Goal: Browse casually: Explore the website without a specific task or goal

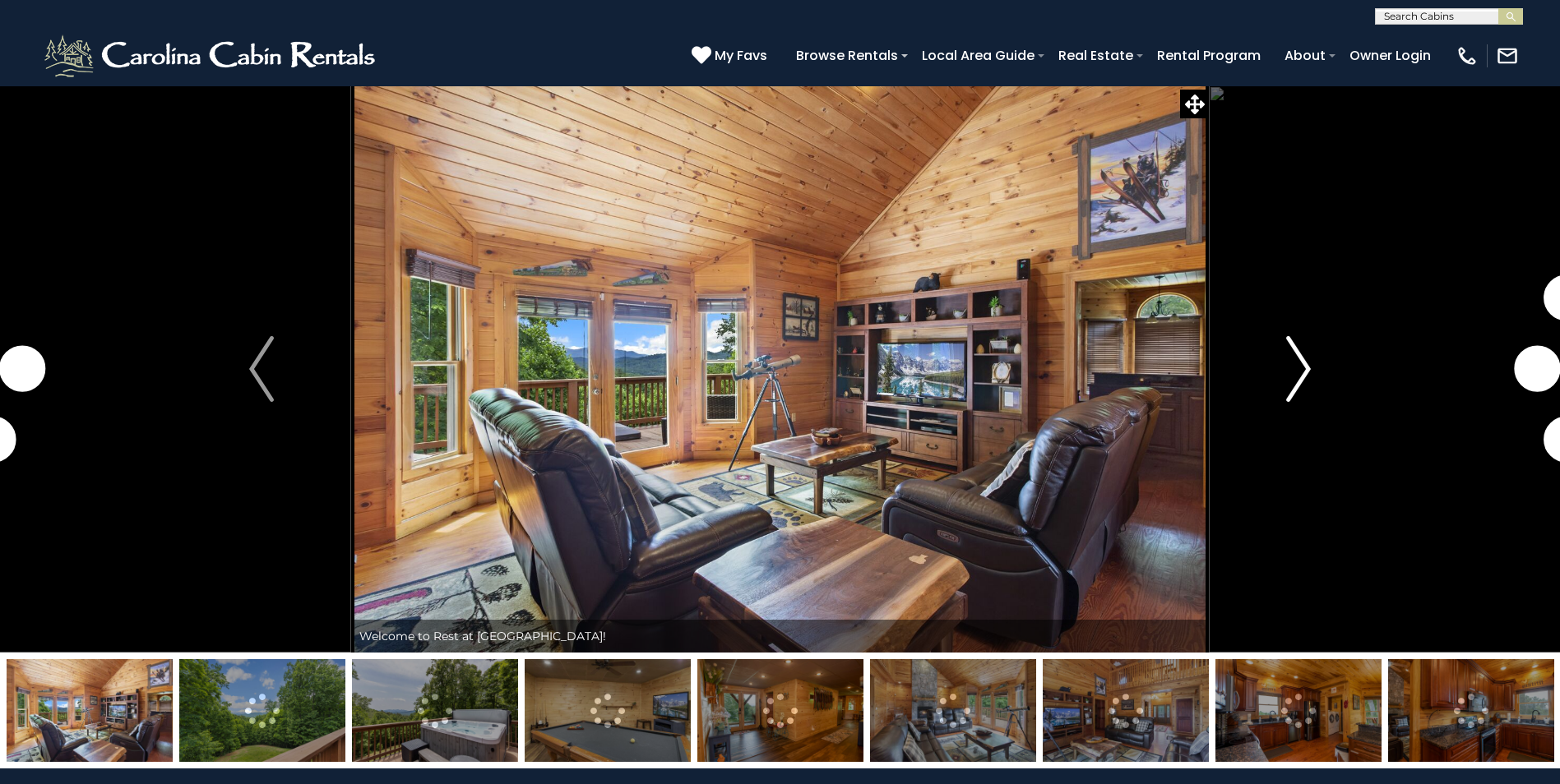
click at [1290, 376] on img "Next" at bounding box center [1298, 368] width 25 height 66
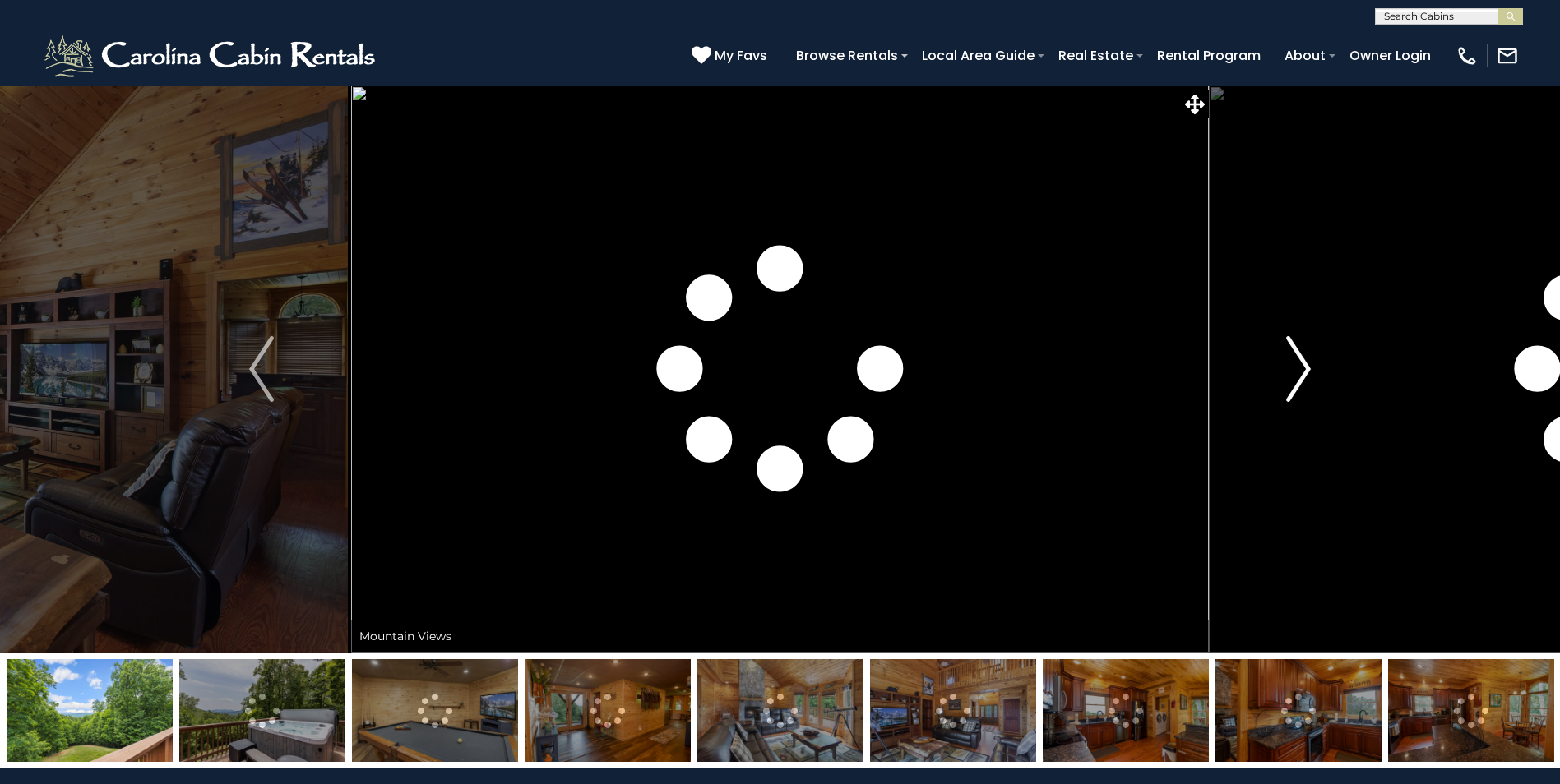
click at [1291, 376] on img "Next" at bounding box center [1298, 368] width 25 height 66
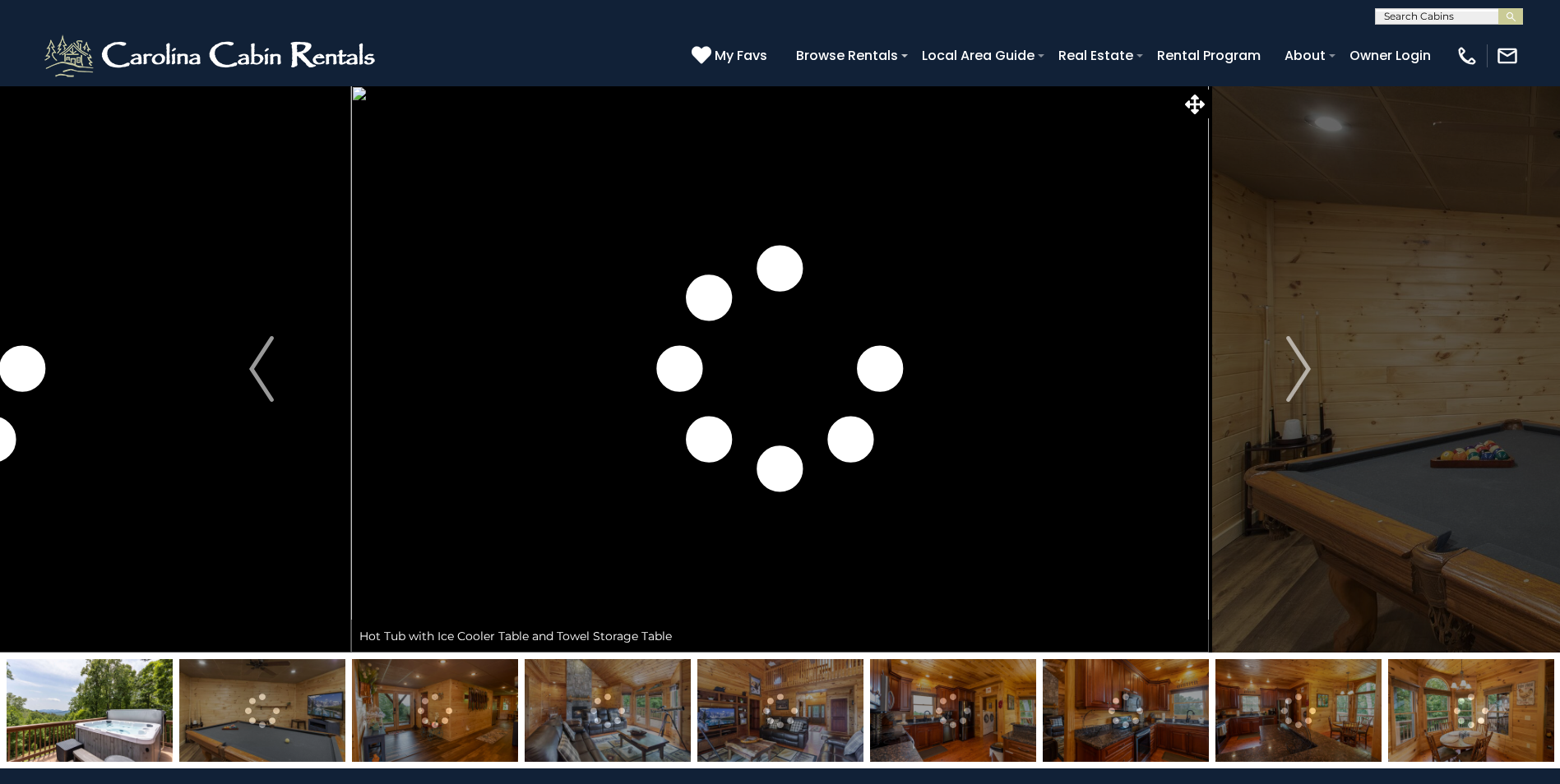
click at [1156, 719] on img at bounding box center [1125, 710] width 166 height 103
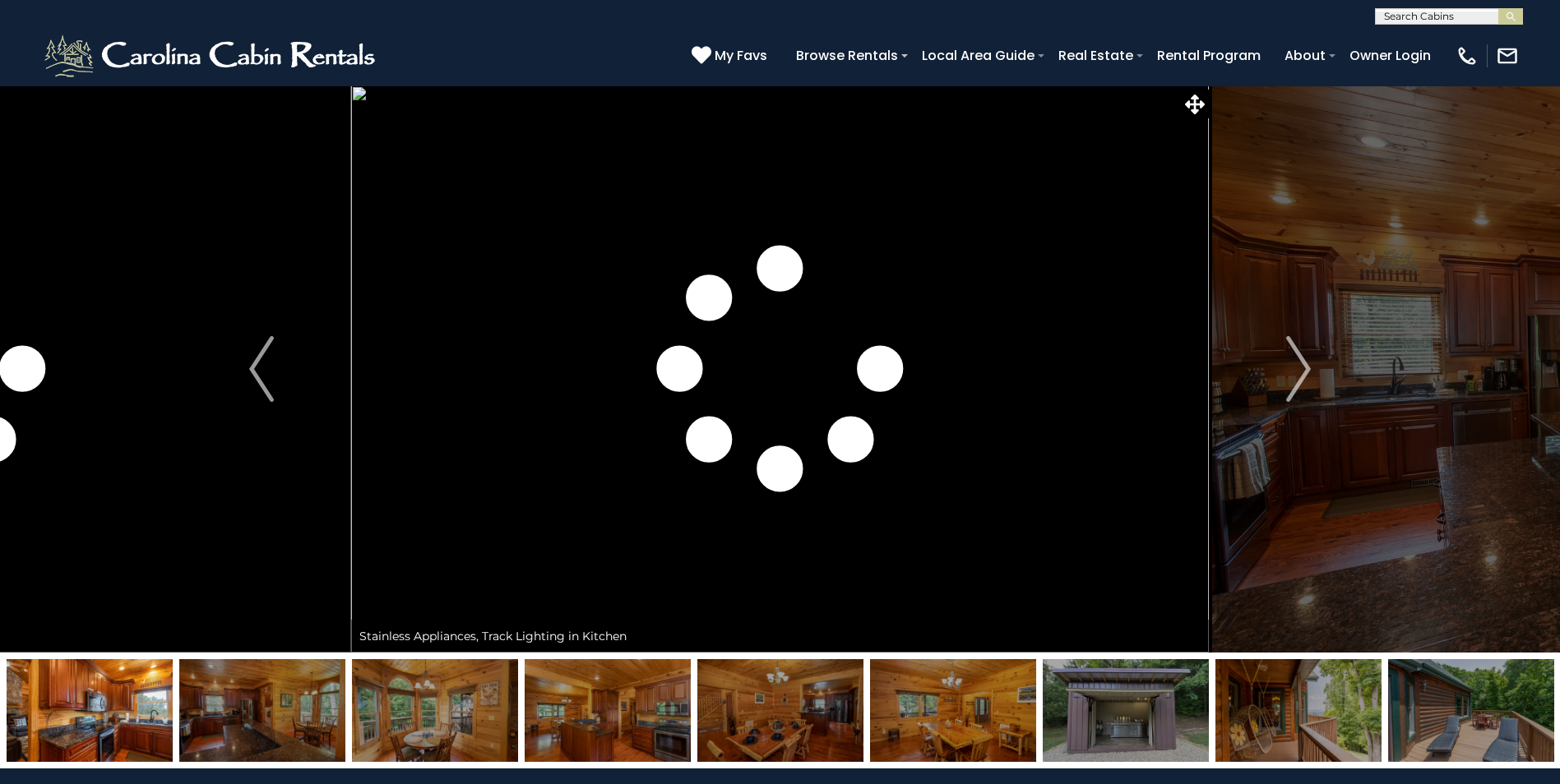
click at [1160, 726] on img at bounding box center [1125, 710] width 166 height 103
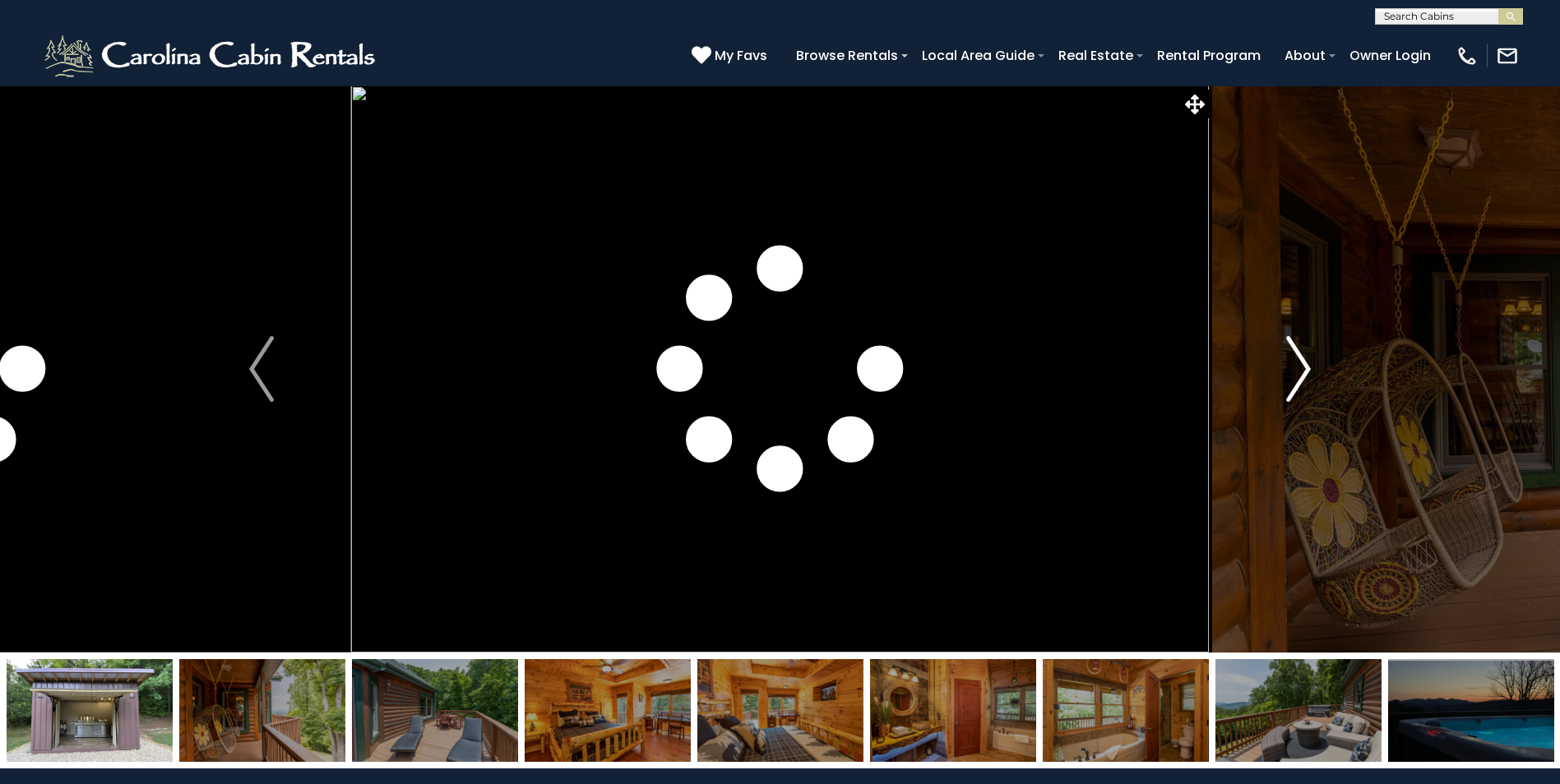
click at [1299, 373] on img "Next" at bounding box center [1298, 368] width 25 height 66
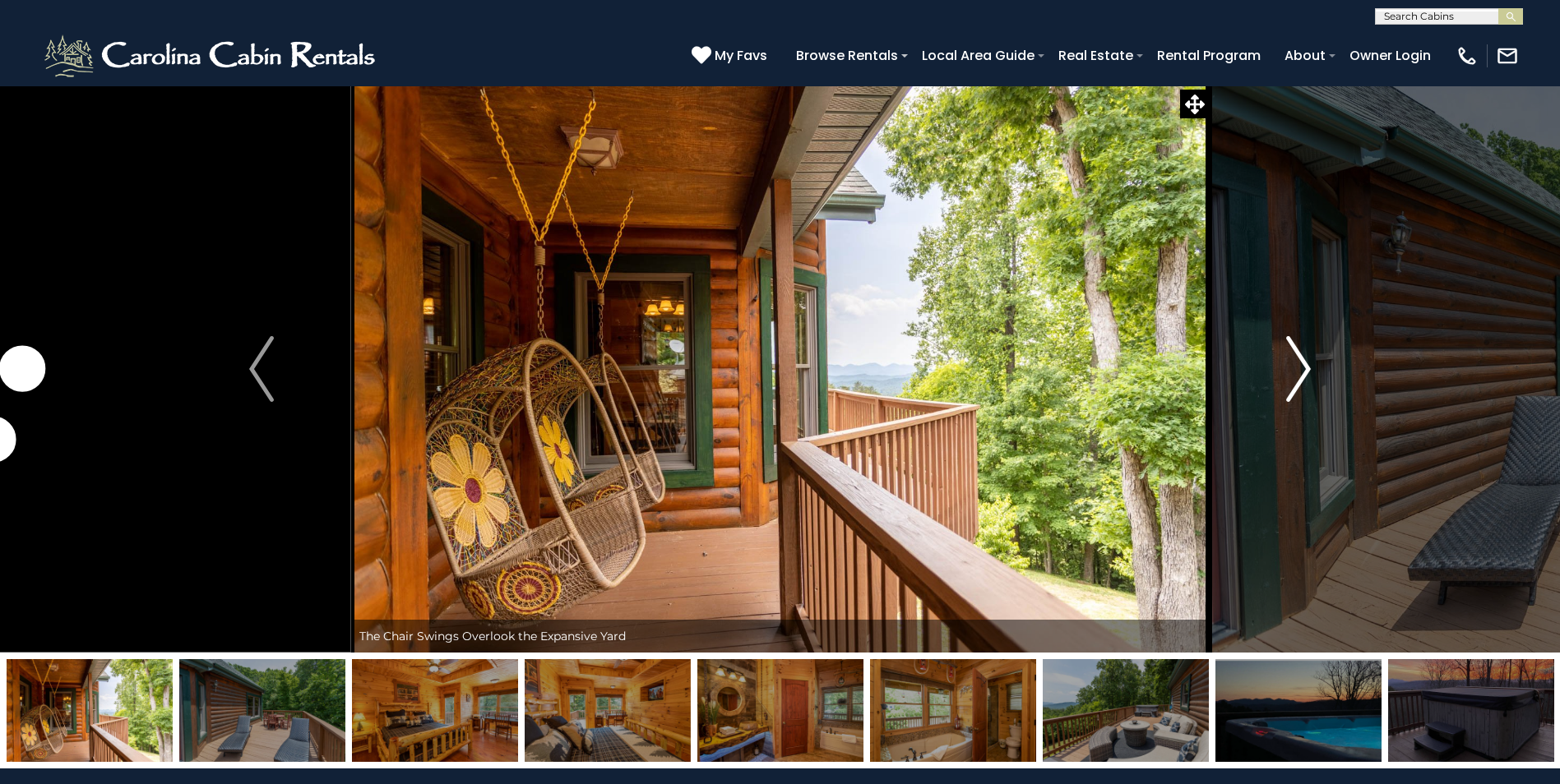
click at [1299, 373] on img "Next" at bounding box center [1298, 368] width 25 height 66
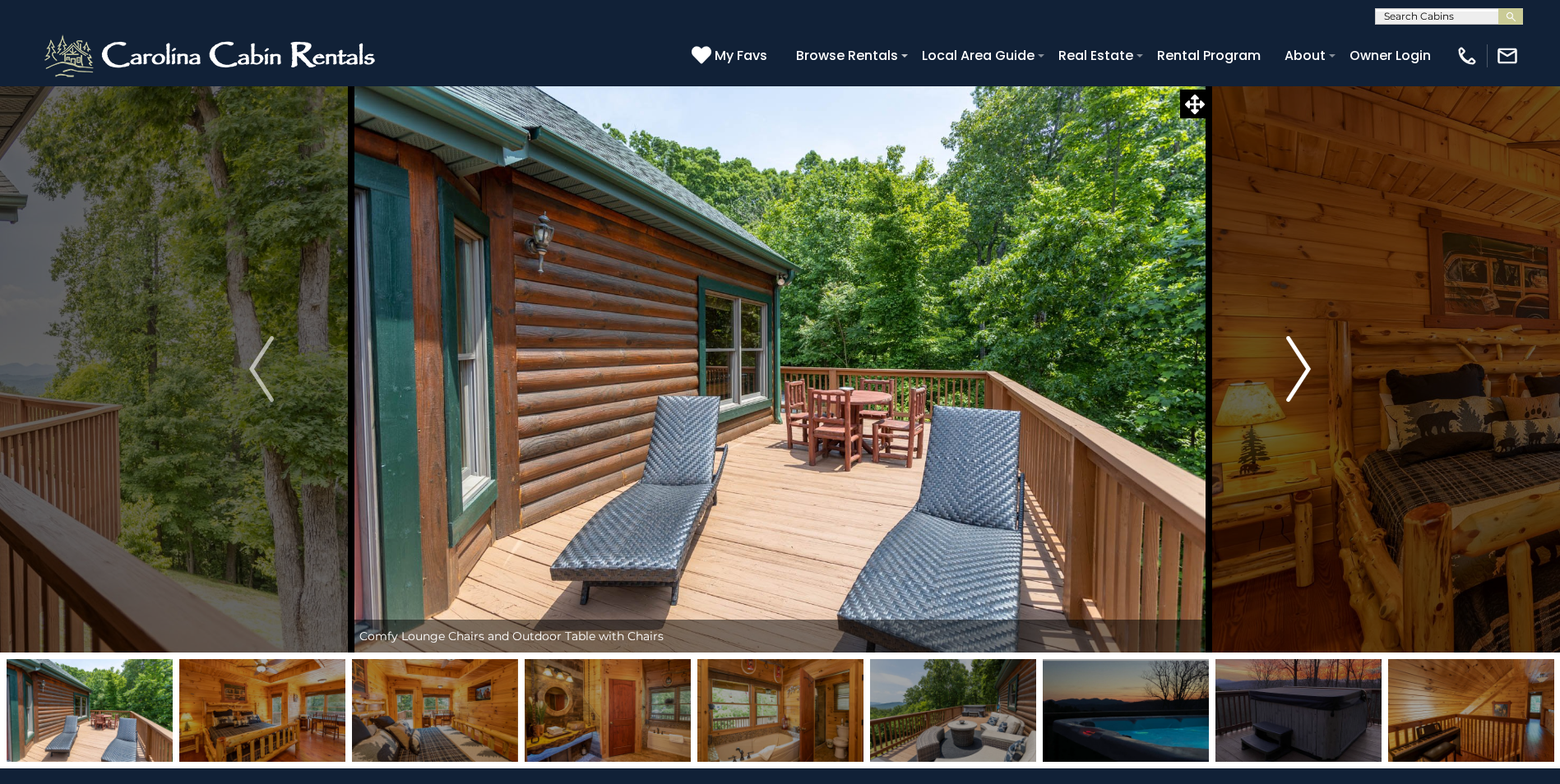
click at [1299, 373] on img "Next" at bounding box center [1298, 368] width 25 height 66
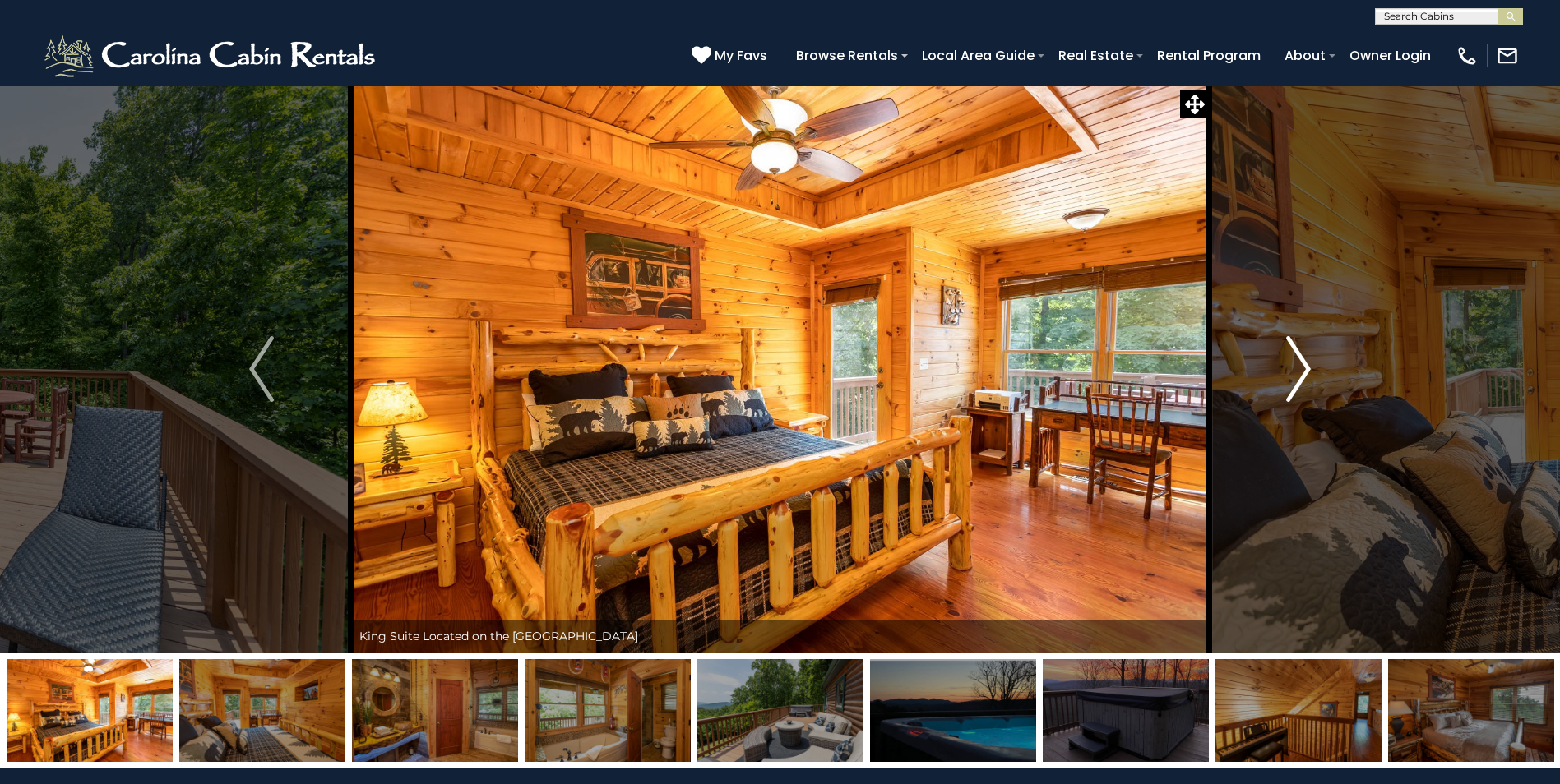
click at [1299, 373] on img "Next" at bounding box center [1298, 368] width 25 height 66
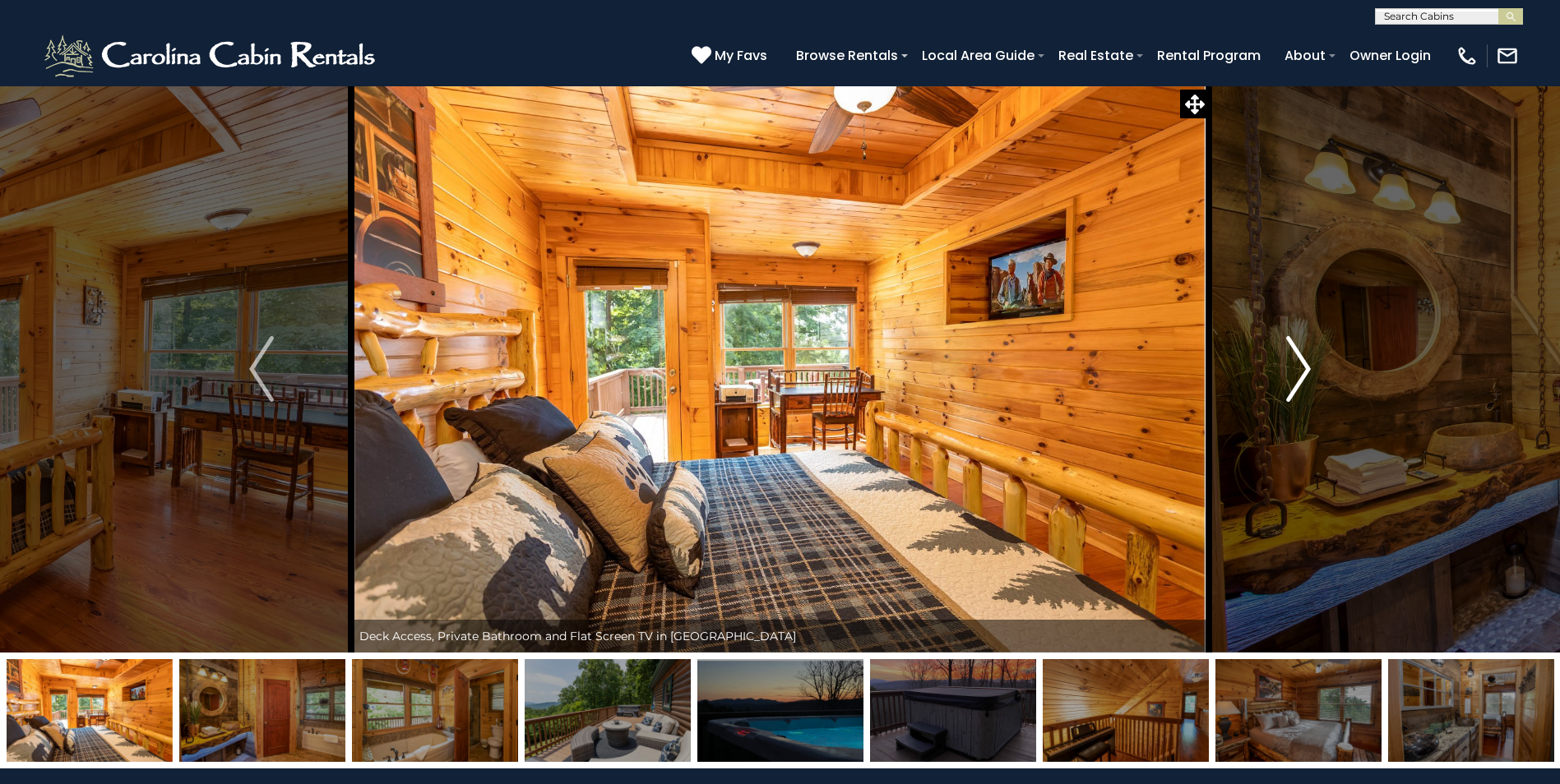
click at [1299, 373] on img "Next" at bounding box center [1298, 368] width 25 height 66
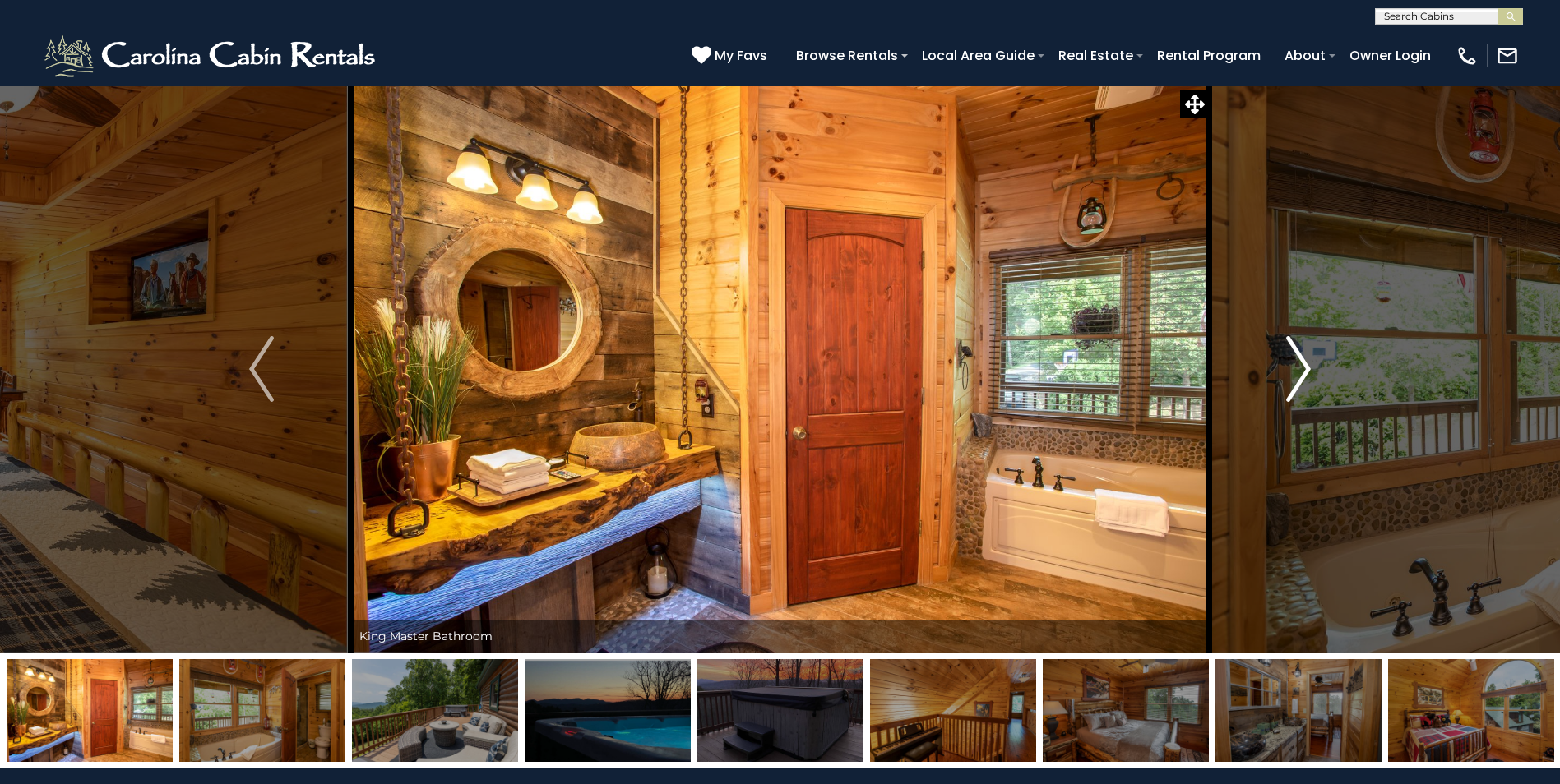
click at [1299, 373] on img "Next" at bounding box center [1298, 368] width 25 height 66
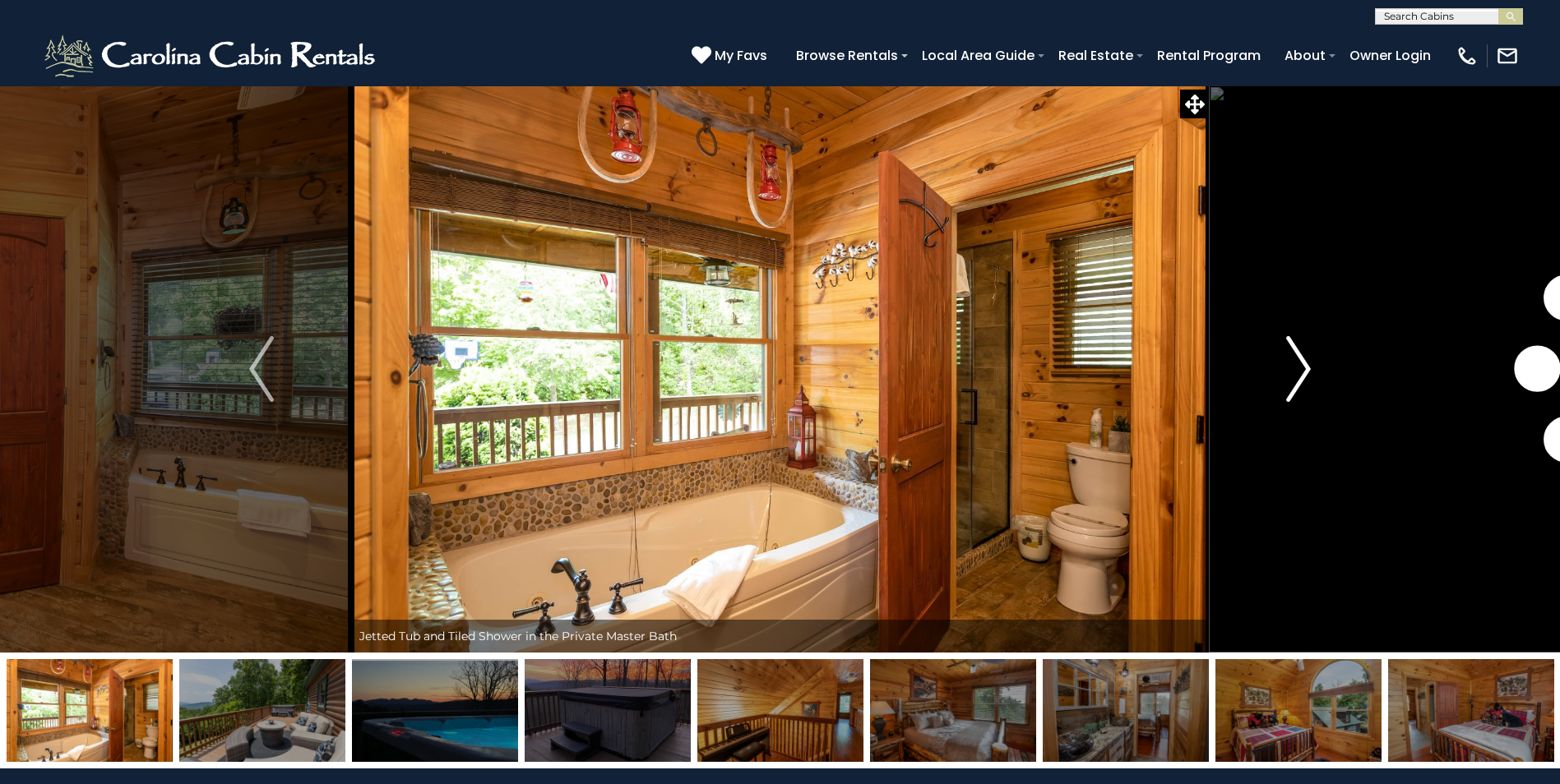
click at [1299, 373] on img "Next" at bounding box center [1298, 368] width 25 height 66
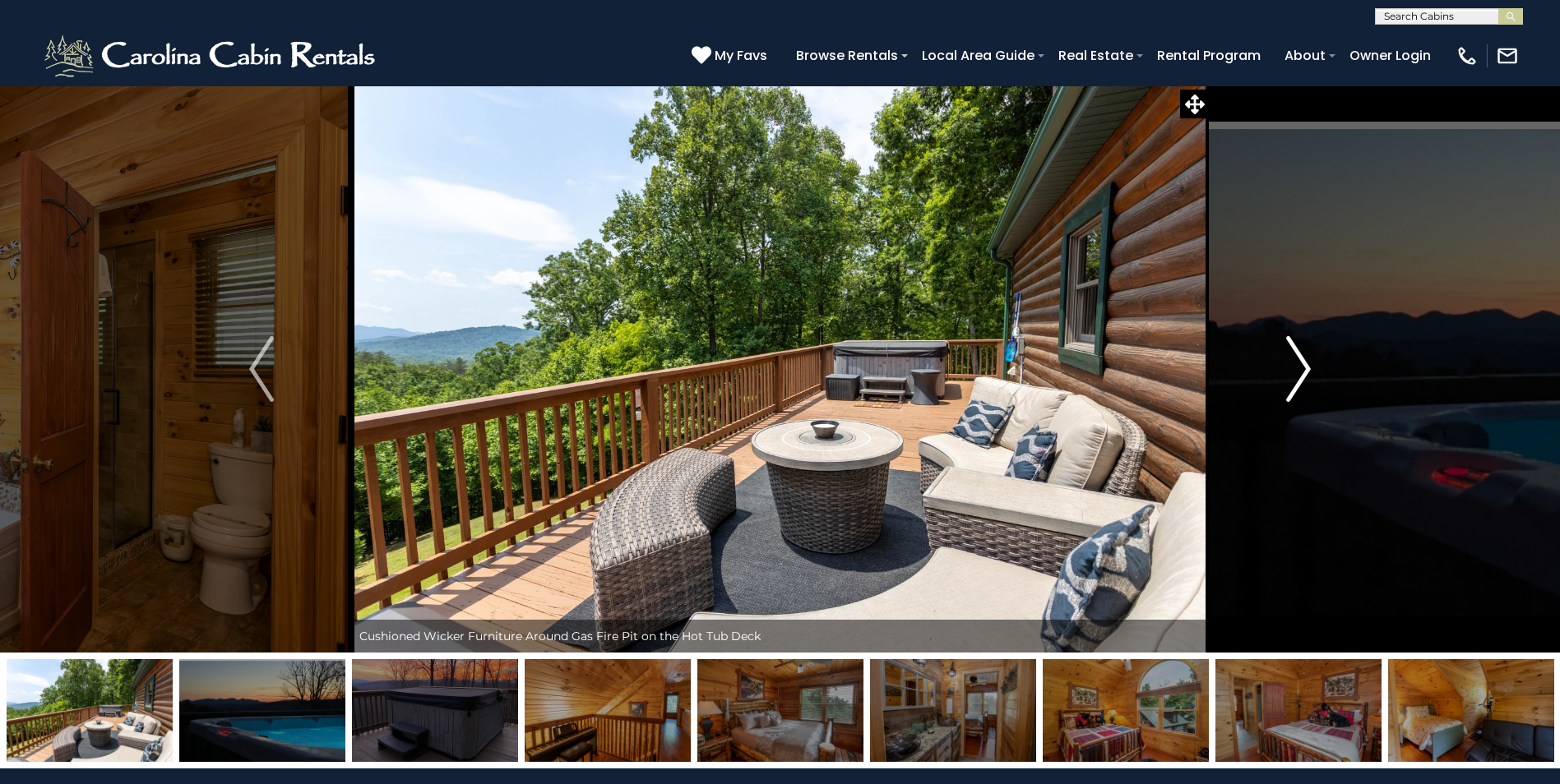
click at [1299, 373] on img "Next" at bounding box center [1298, 368] width 25 height 66
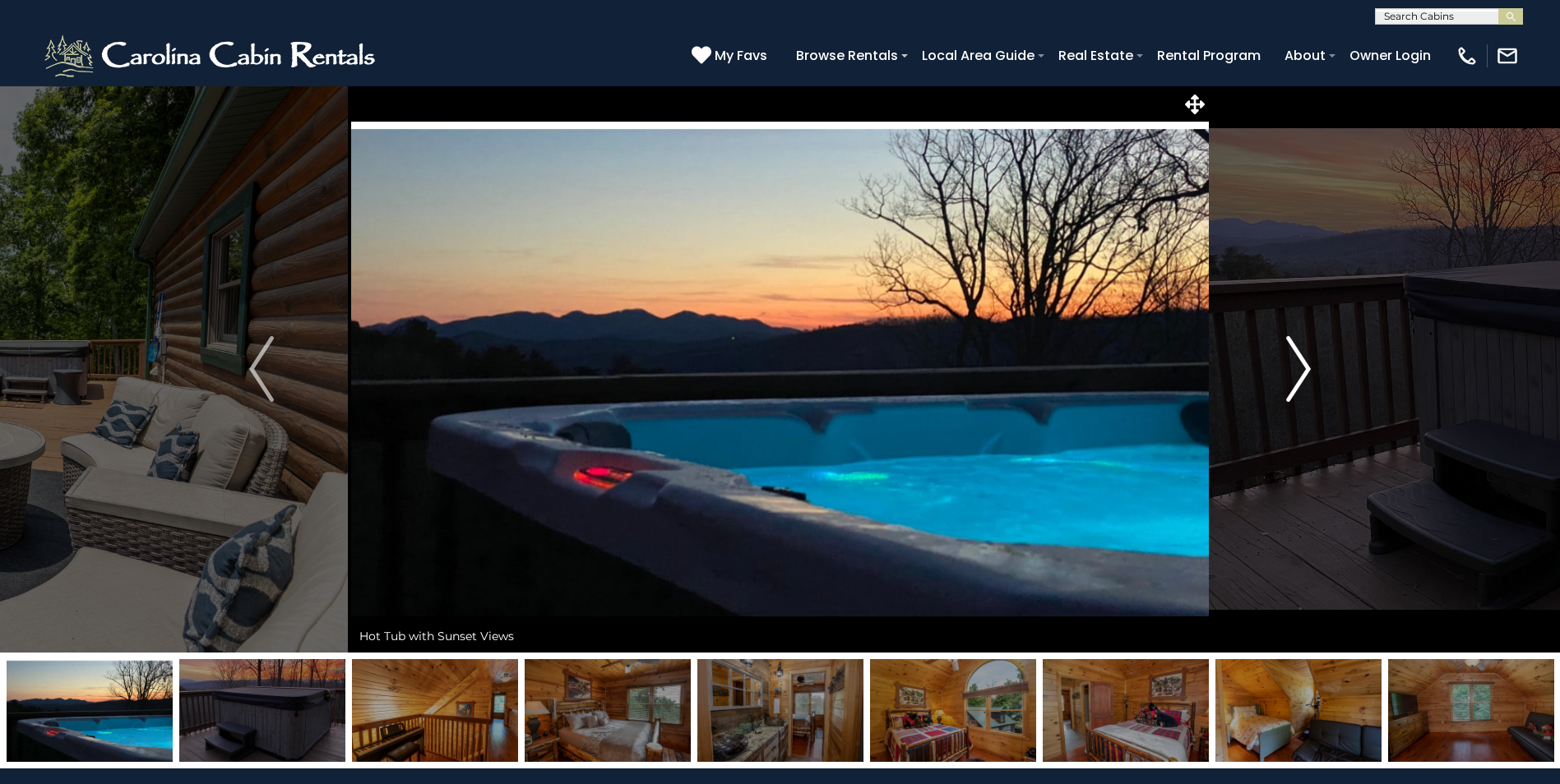
click at [1299, 373] on img "Next" at bounding box center [1298, 368] width 25 height 66
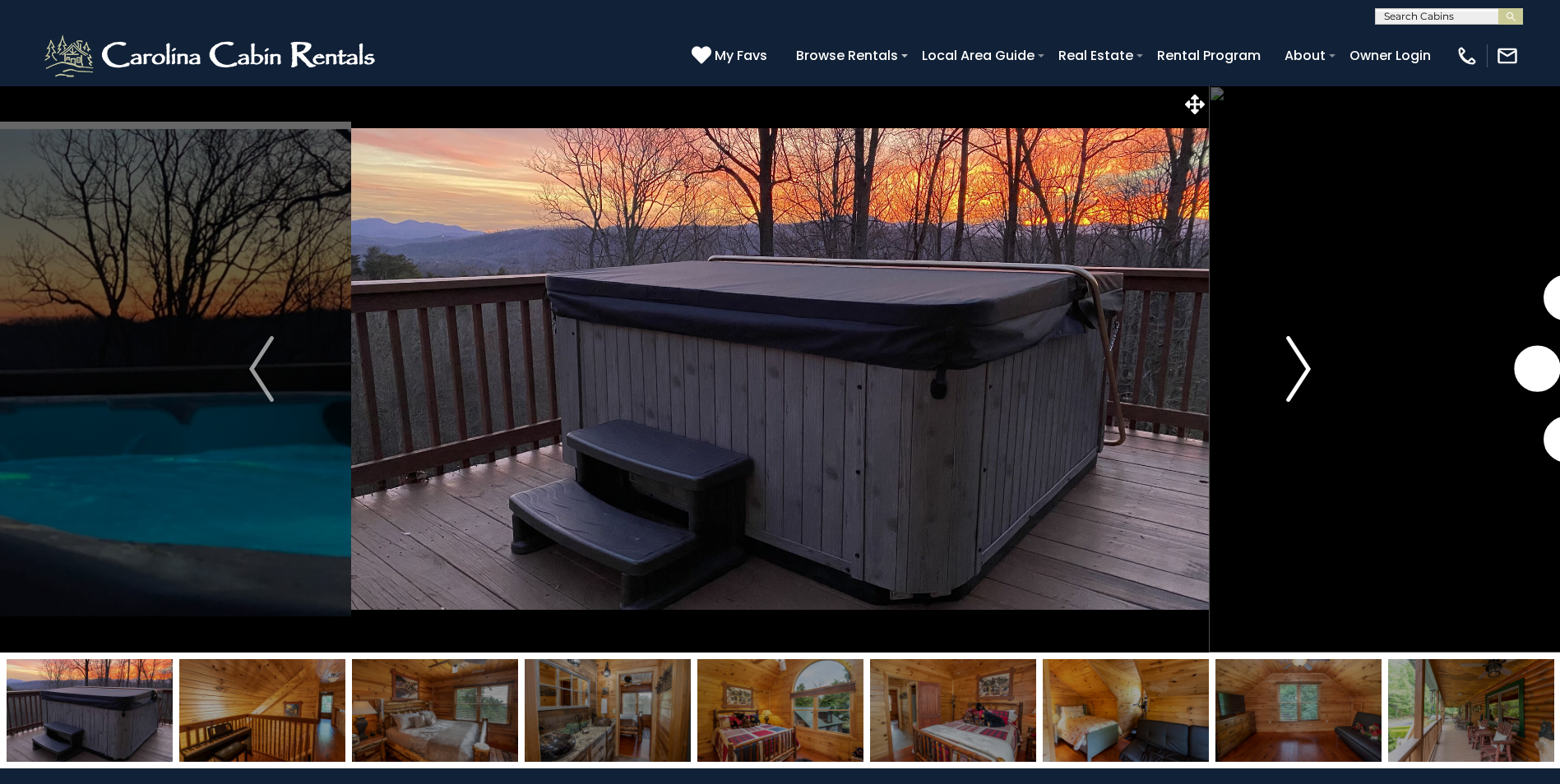
click at [1299, 373] on img "Next" at bounding box center [1298, 368] width 25 height 66
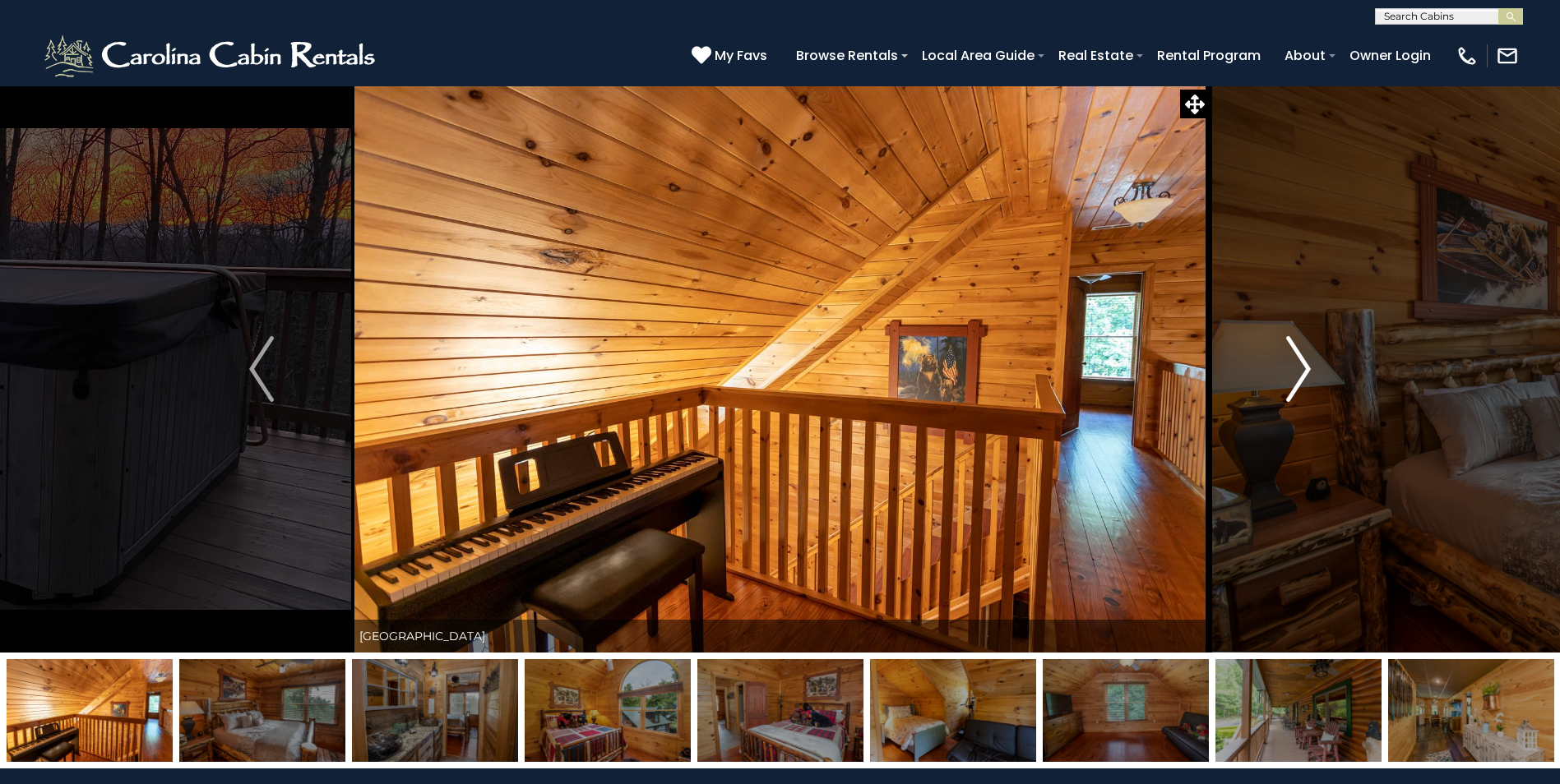
click at [1299, 373] on img "Next" at bounding box center [1298, 368] width 25 height 66
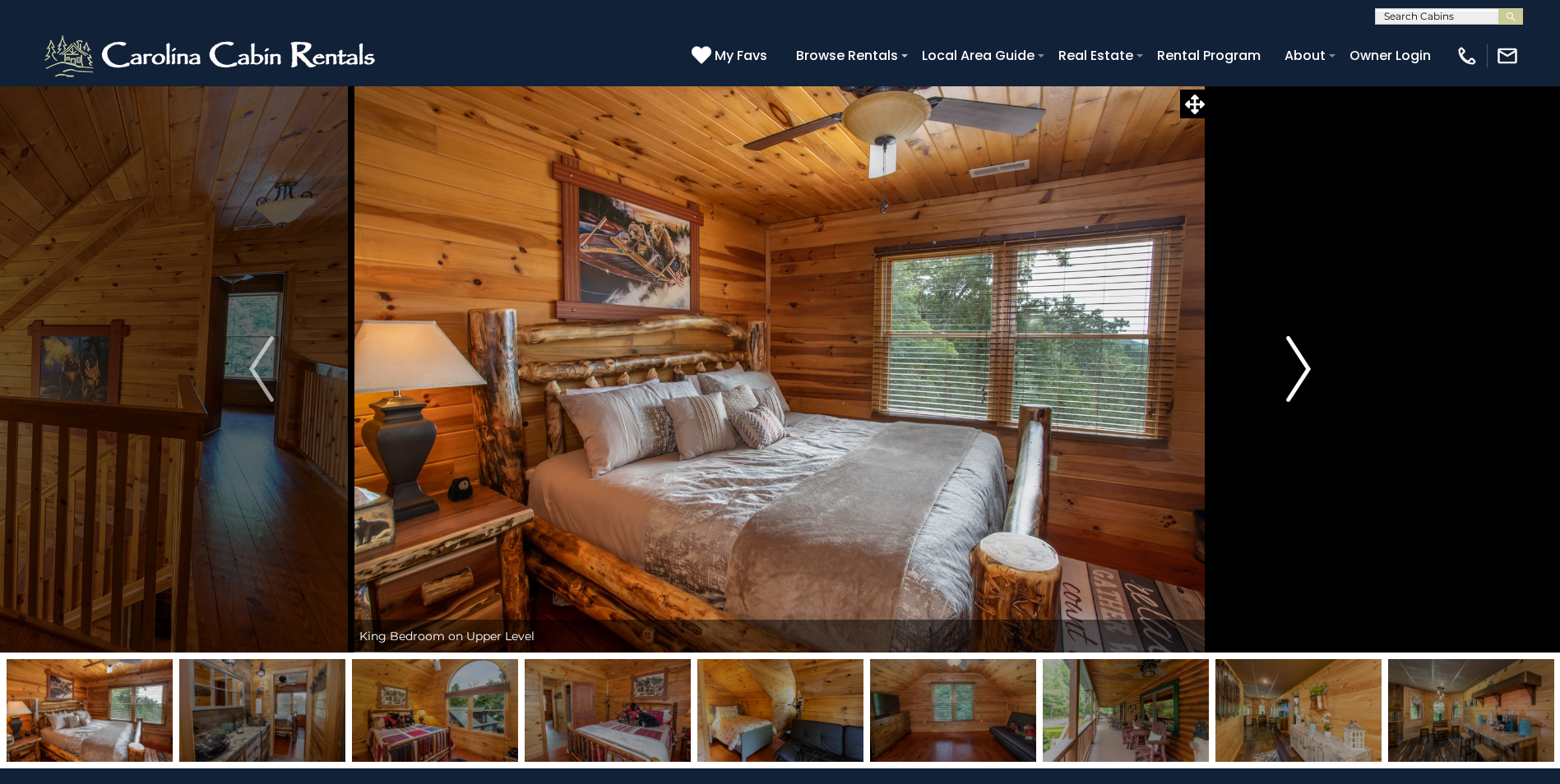
click at [1299, 373] on img "Next" at bounding box center [1298, 368] width 25 height 66
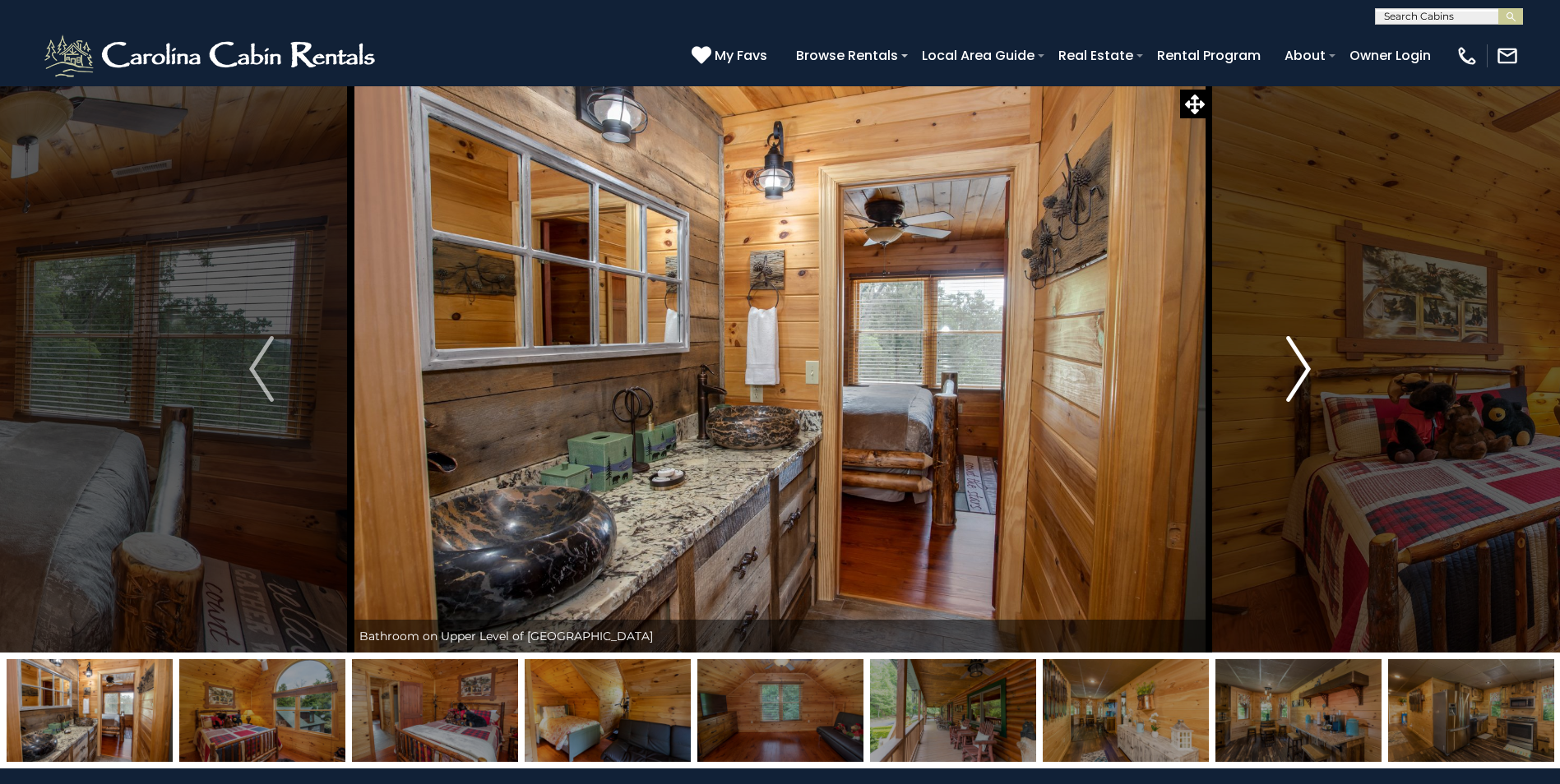
click at [1299, 373] on img "Next" at bounding box center [1298, 368] width 25 height 66
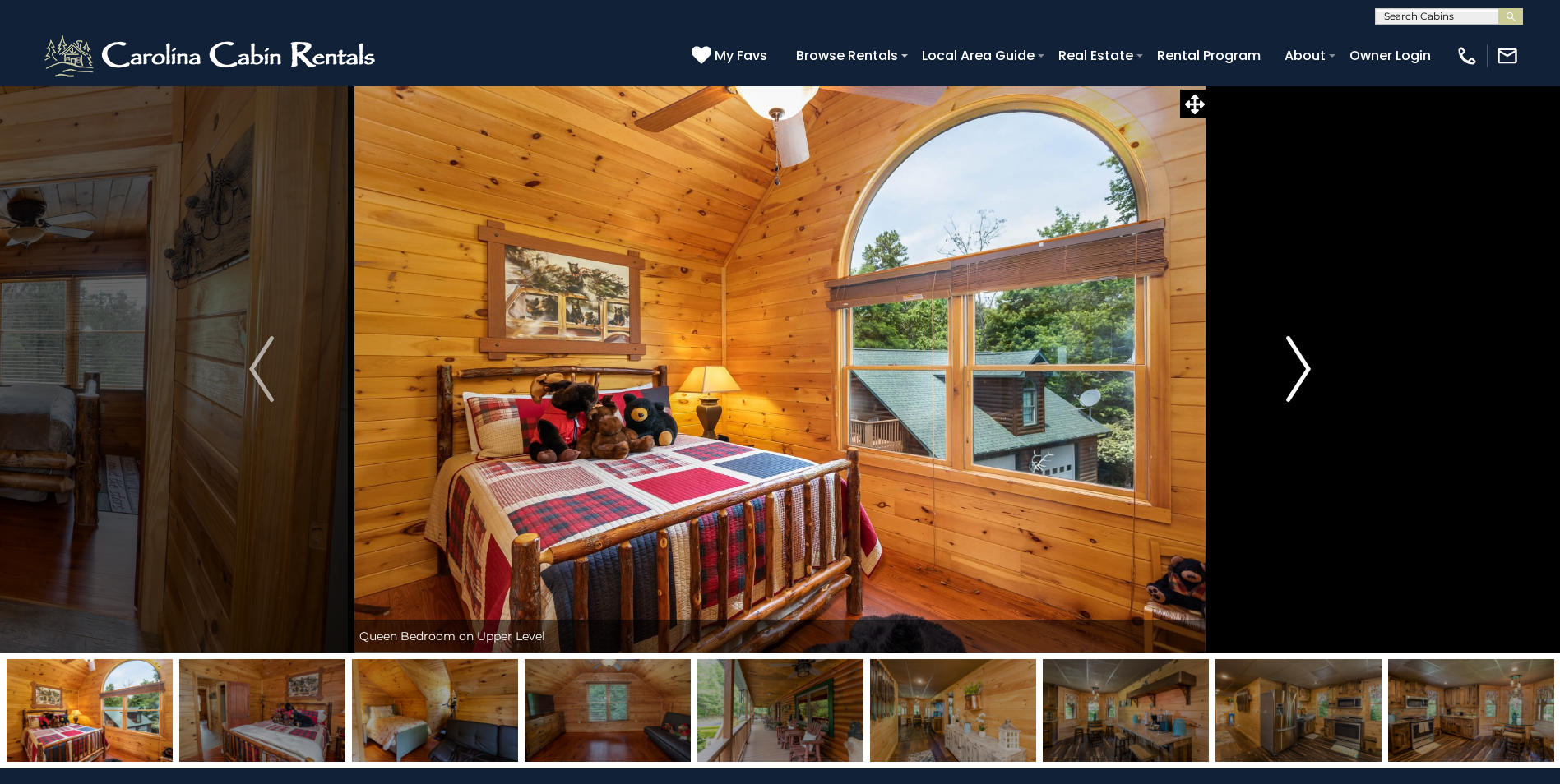
click at [1299, 373] on img "Next" at bounding box center [1298, 368] width 25 height 66
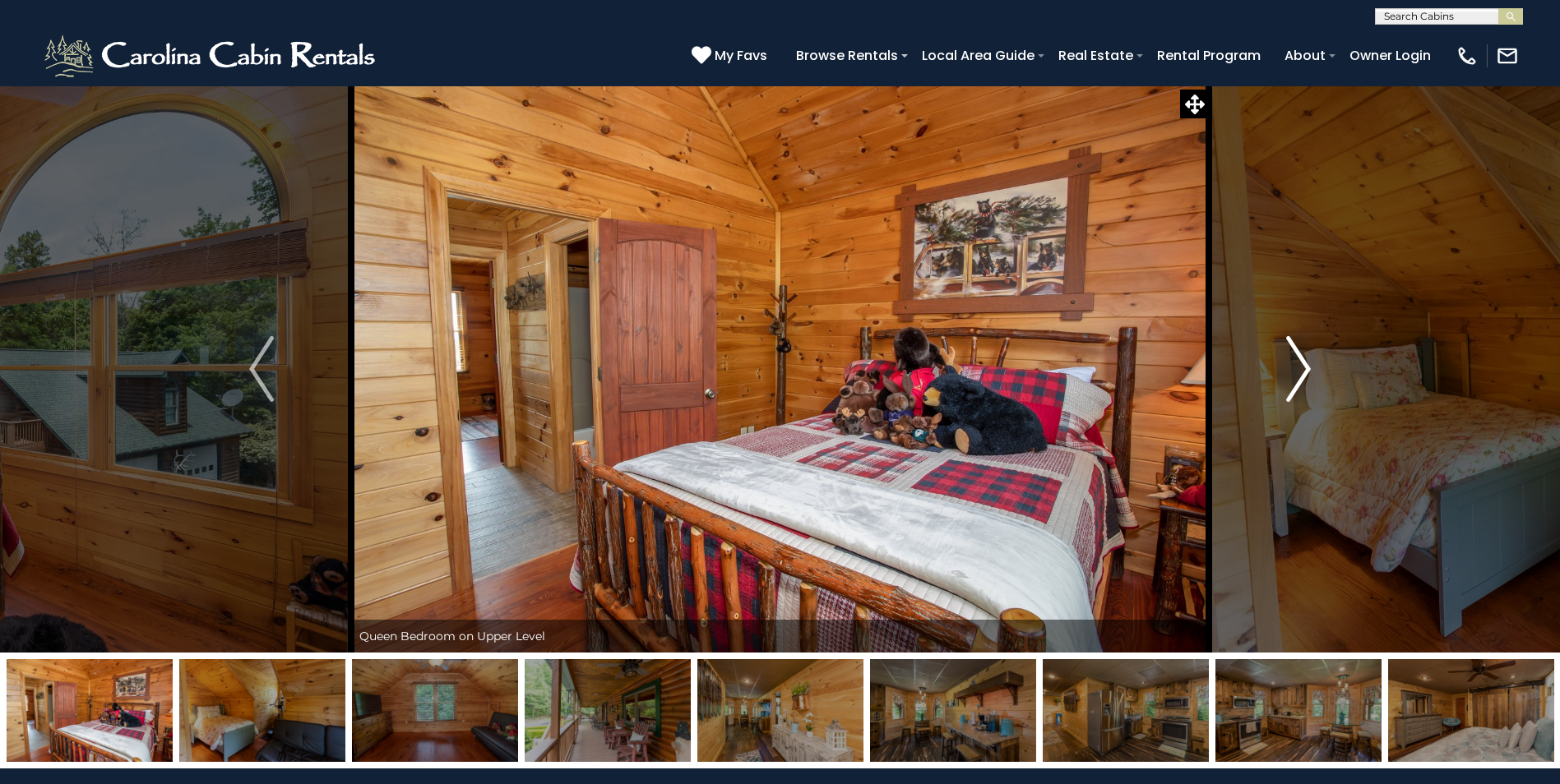
click at [1299, 373] on img "Next" at bounding box center [1298, 368] width 25 height 66
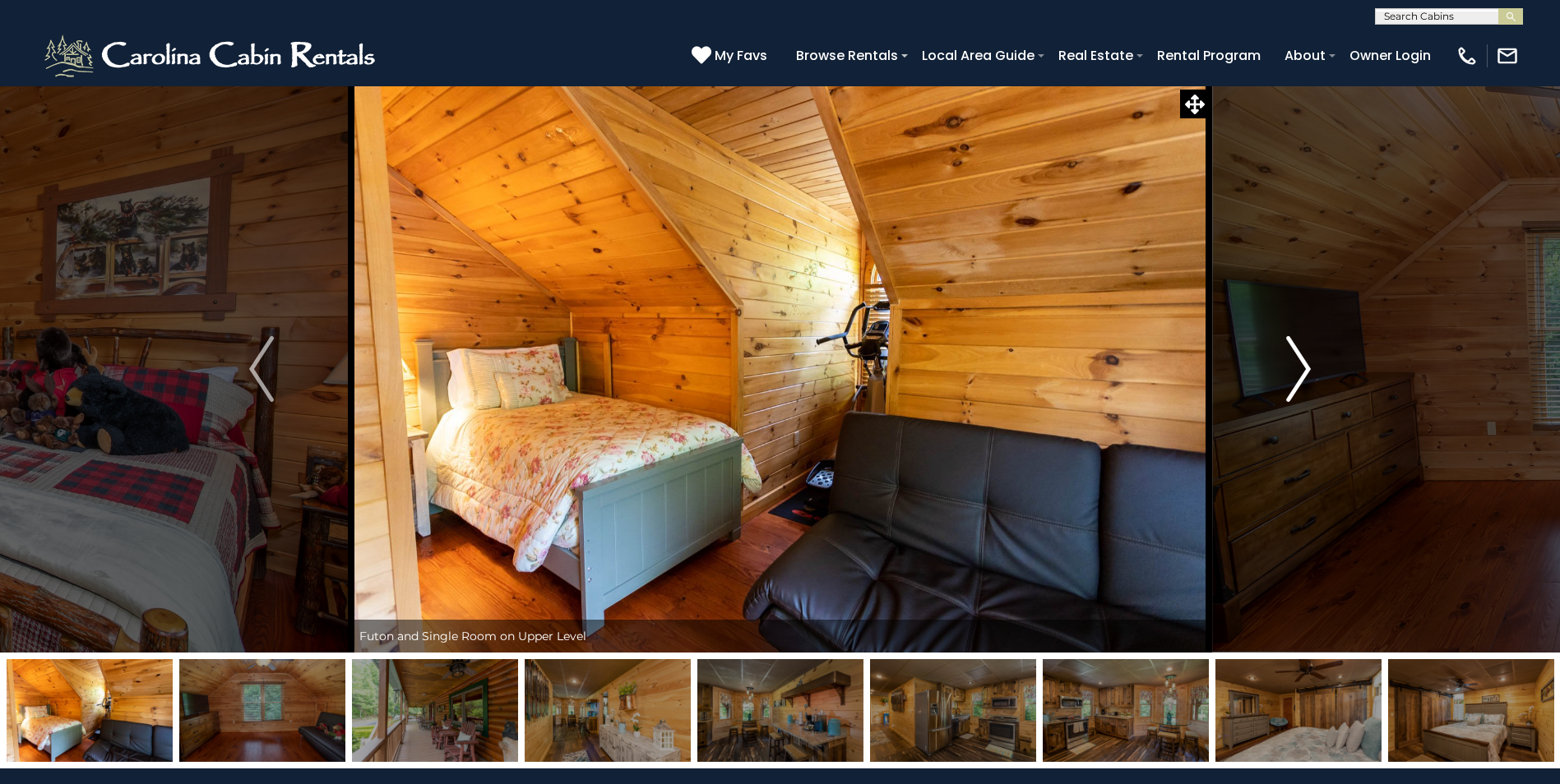
click at [1299, 373] on img "Next" at bounding box center [1298, 368] width 25 height 66
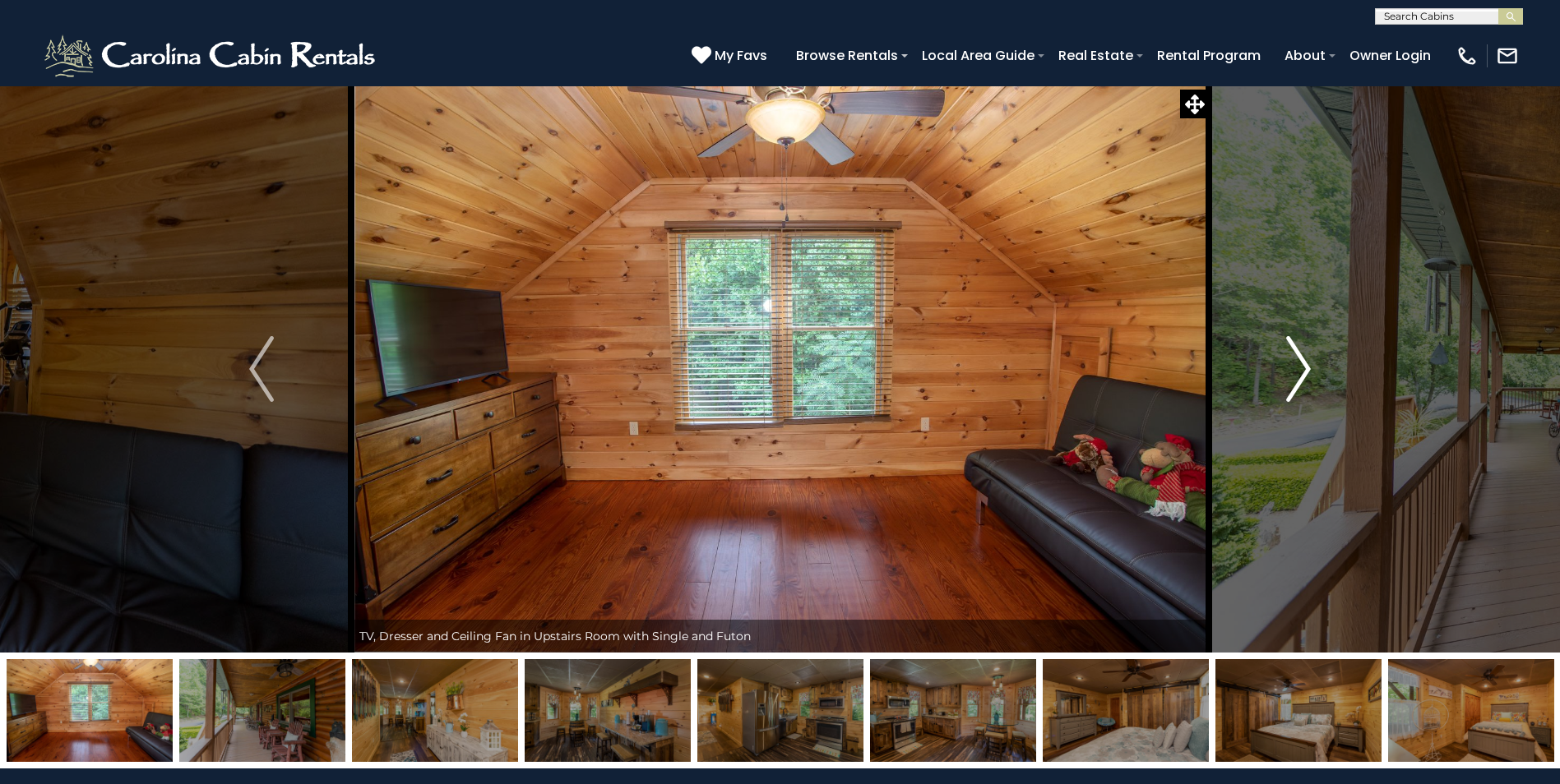
click at [1299, 373] on img "Next" at bounding box center [1298, 368] width 25 height 66
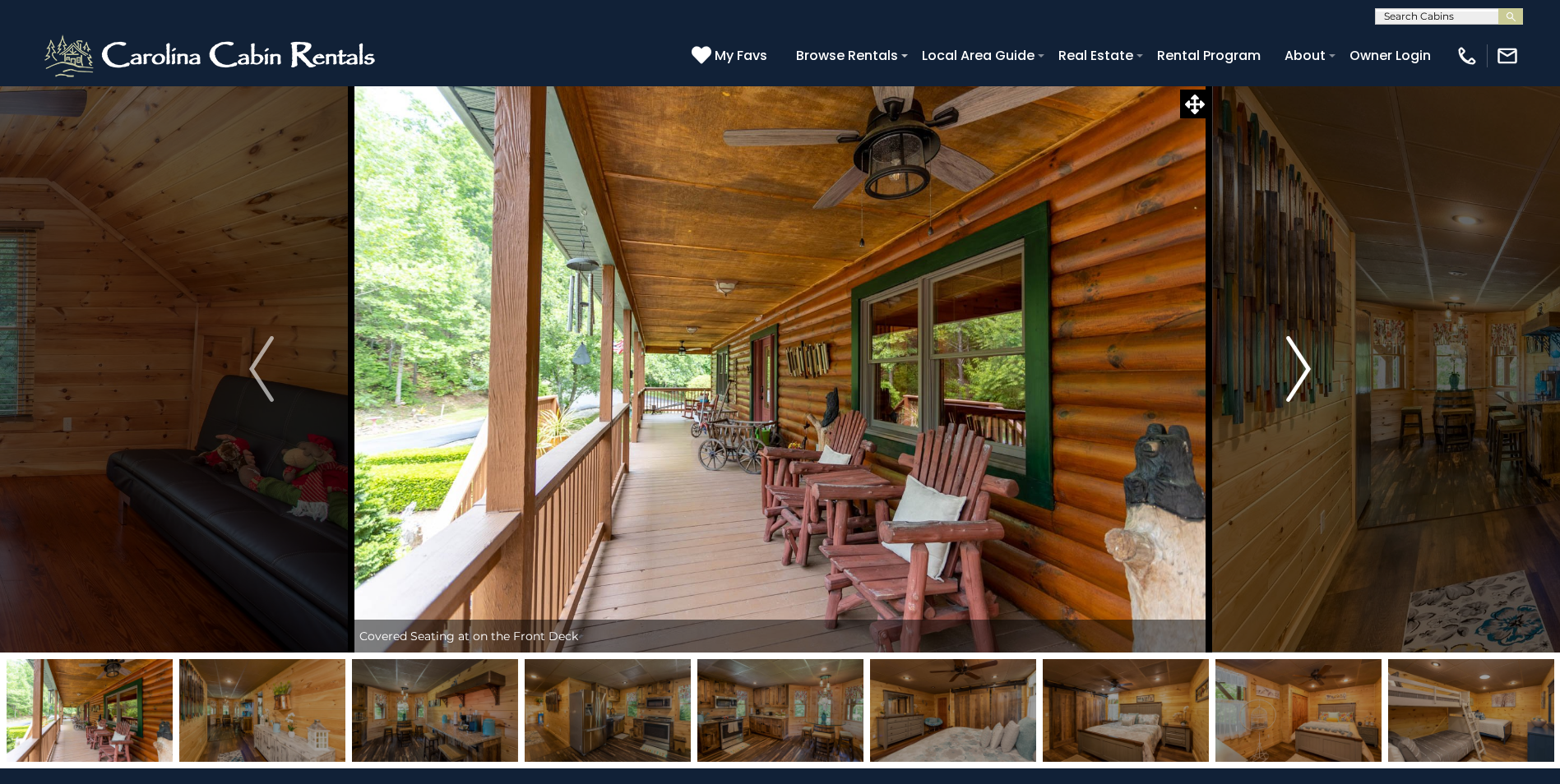
click at [1299, 373] on img "Next" at bounding box center [1298, 368] width 25 height 66
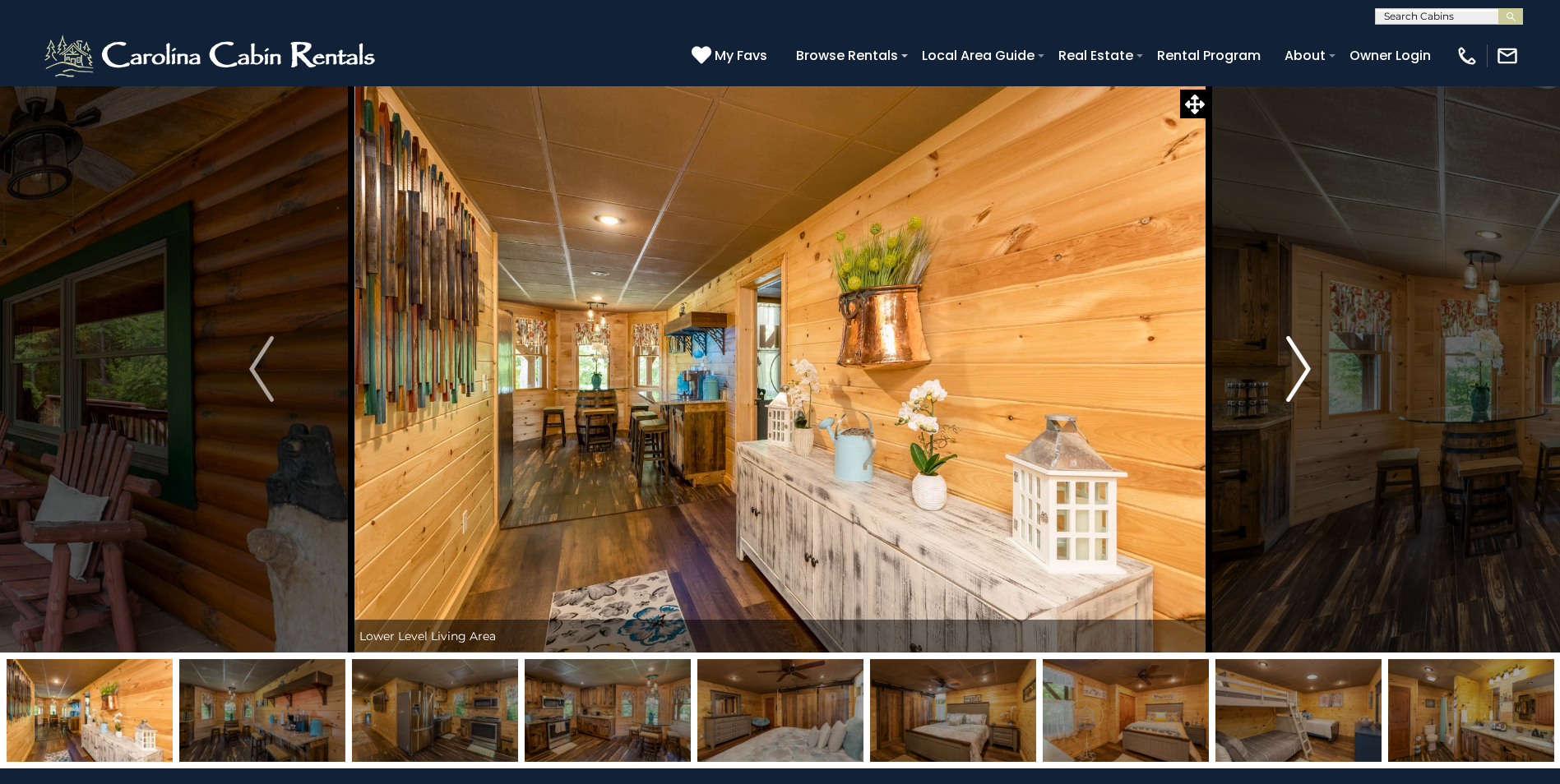
click at [1299, 373] on img "Next" at bounding box center [1298, 368] width 25 height 66
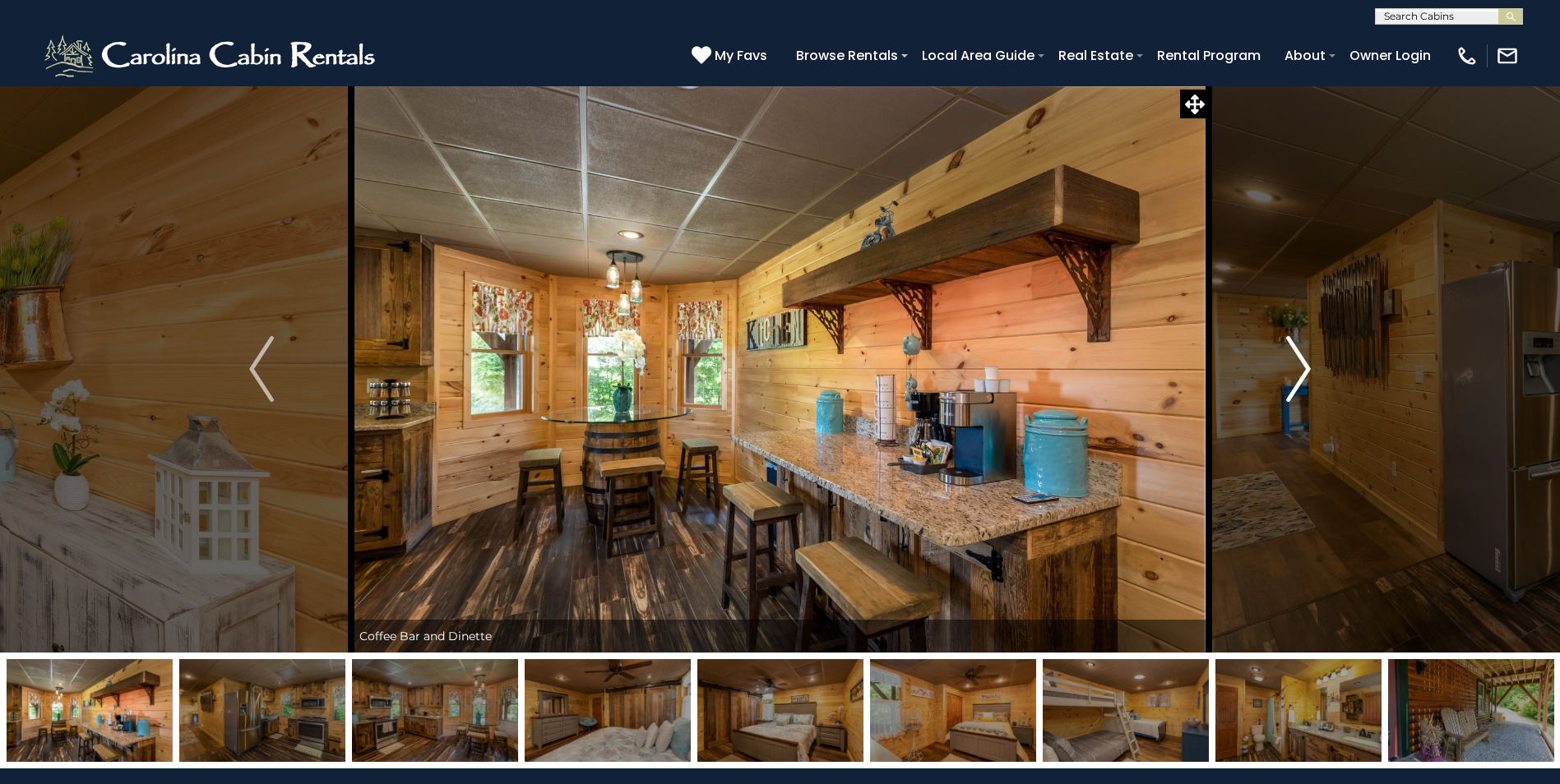
click at [1299, 373] on img "Next" at bounding box center [1298, 368] width 25 height 66
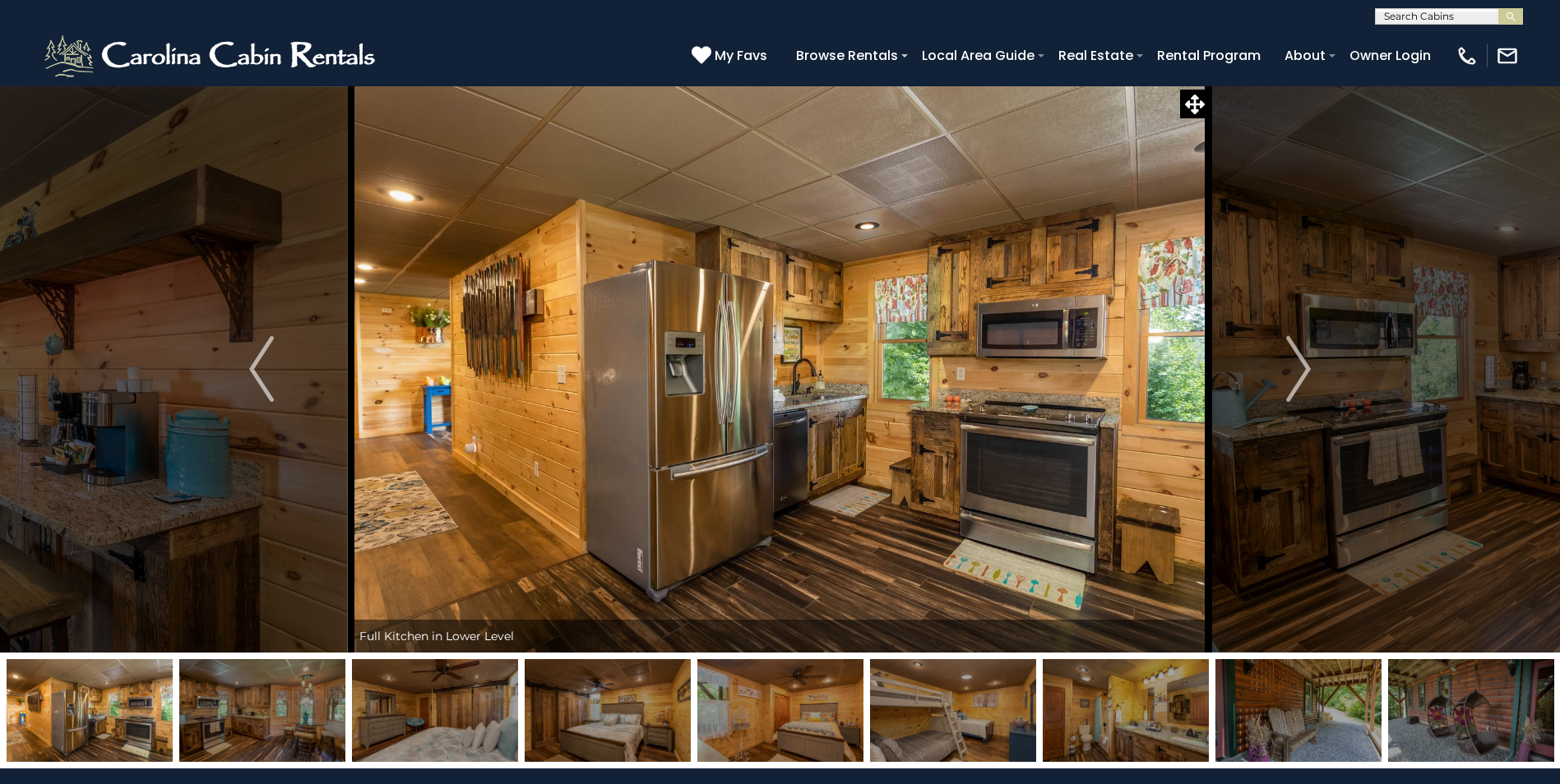
click at [1314, 734] on img at bounding box center [1298, 710] width 166 height 103
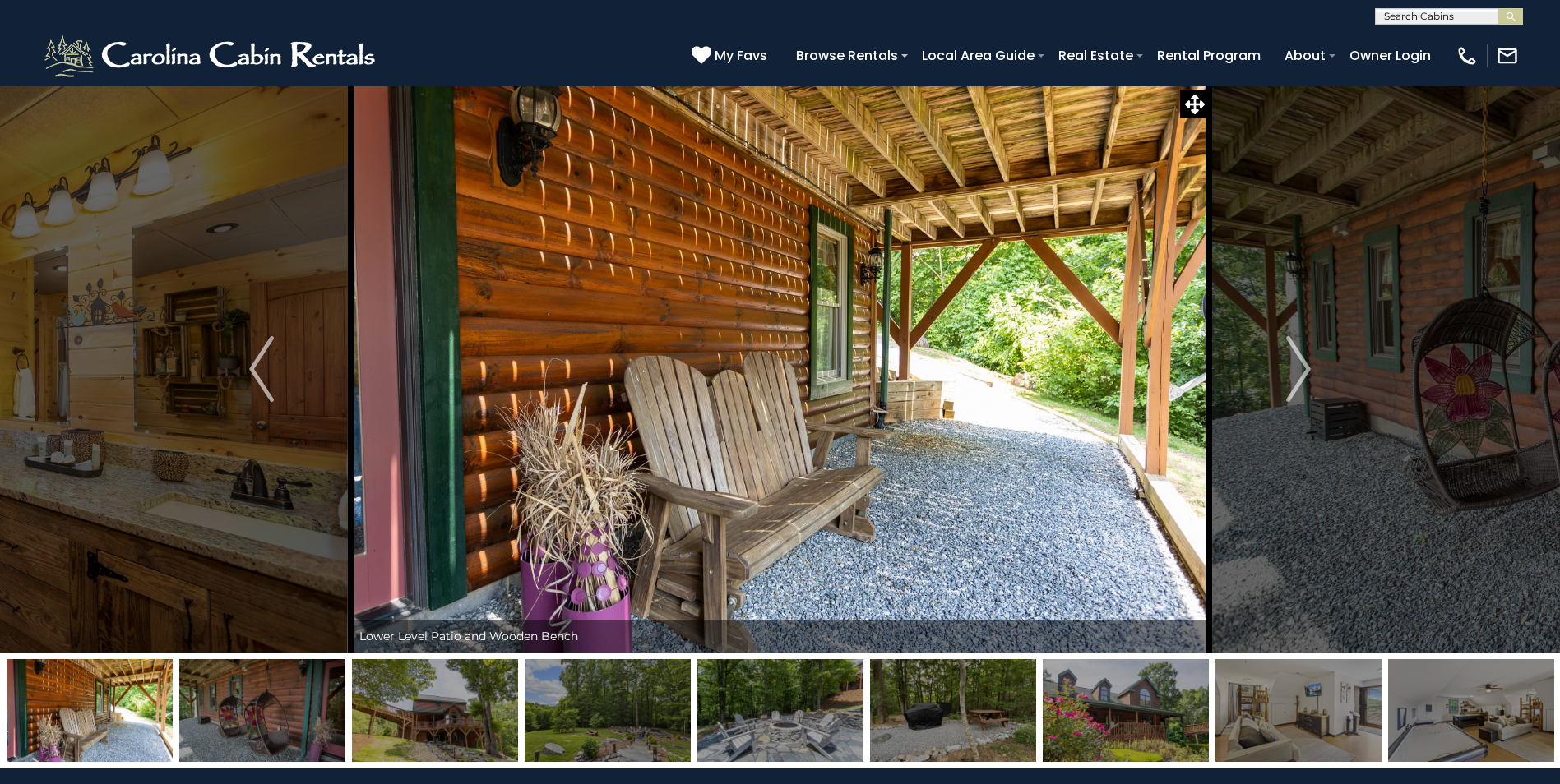
click at [1269, 716] on img at bounding box center [1298, 710] width 166 height 103
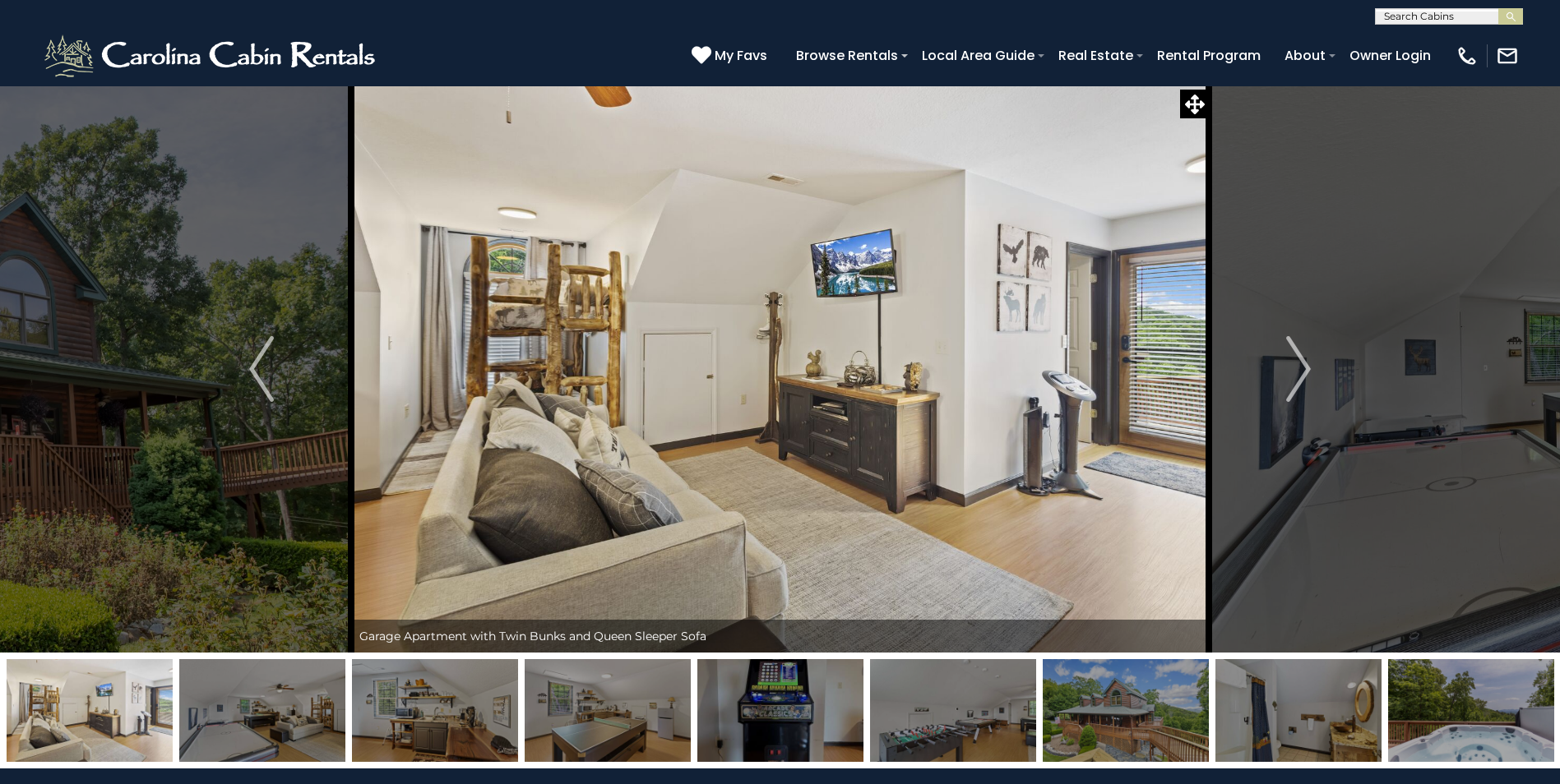
click at [1088, 730] on img at bounding box center [1125, 710] width 166 height 103
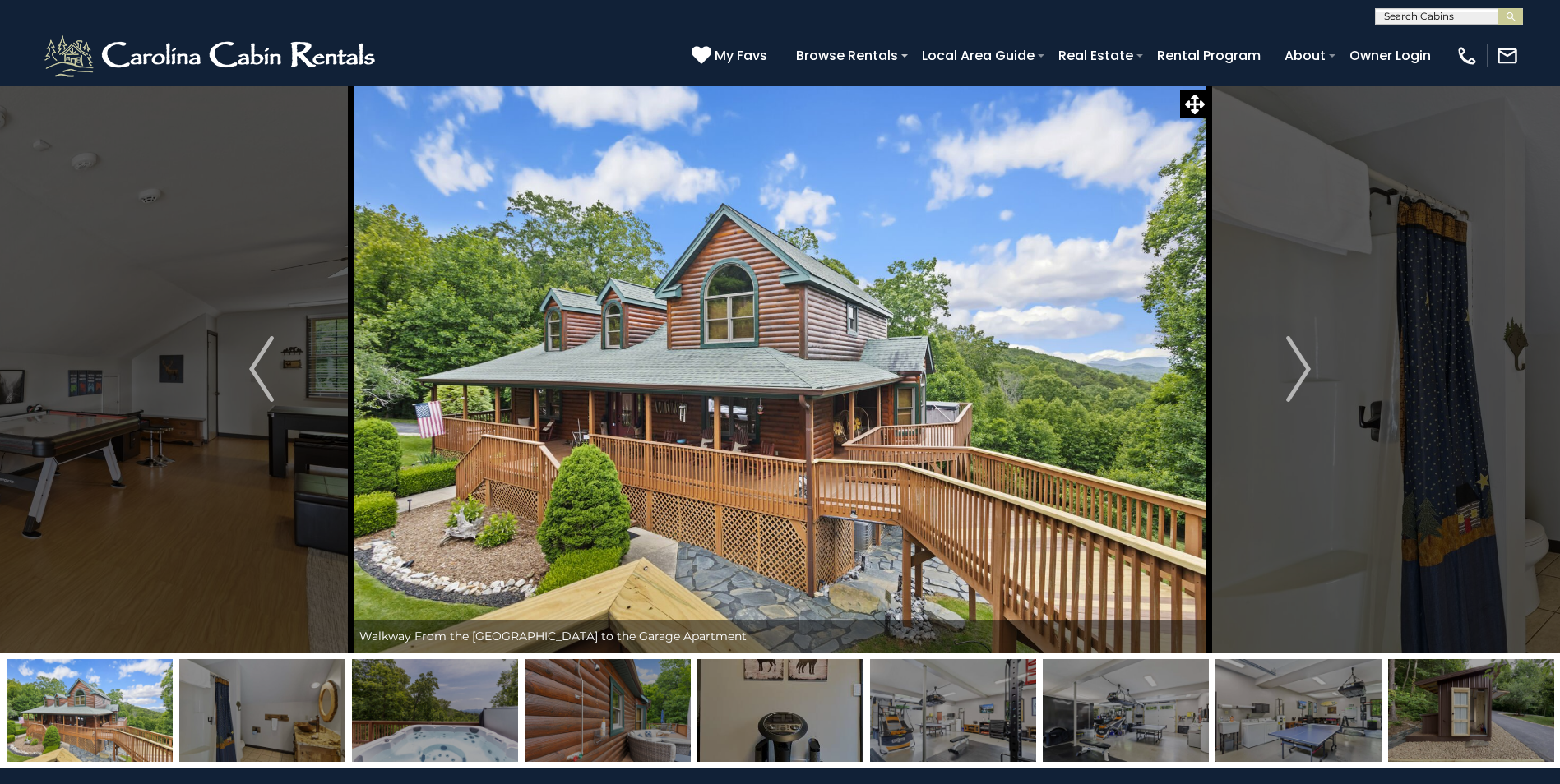
click at [962, 739] on img at bounding box center [952, 710] width 166 height 103
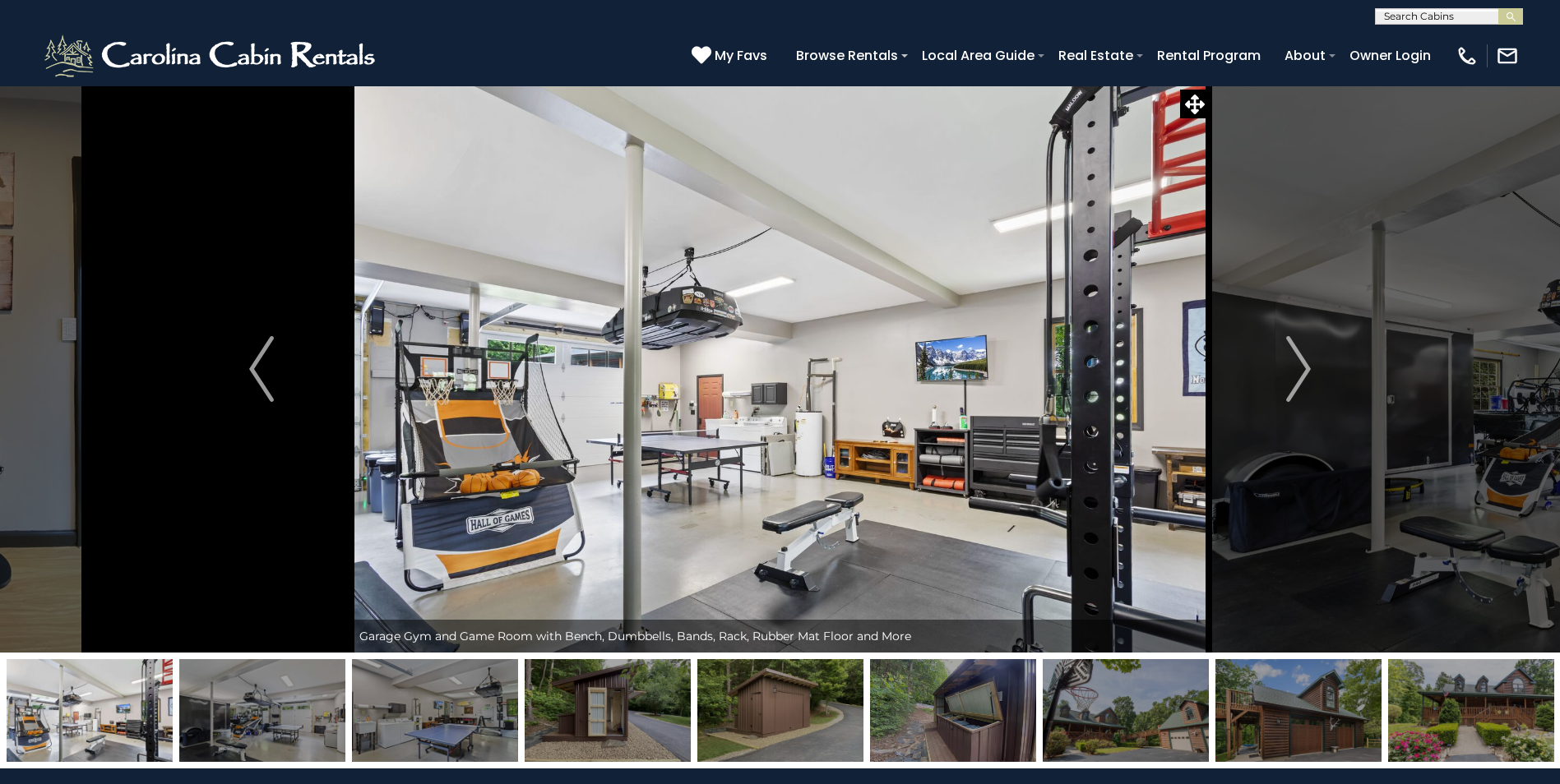
click at [606, 731] on img at bounding box center [608, 710] width 166 height 103
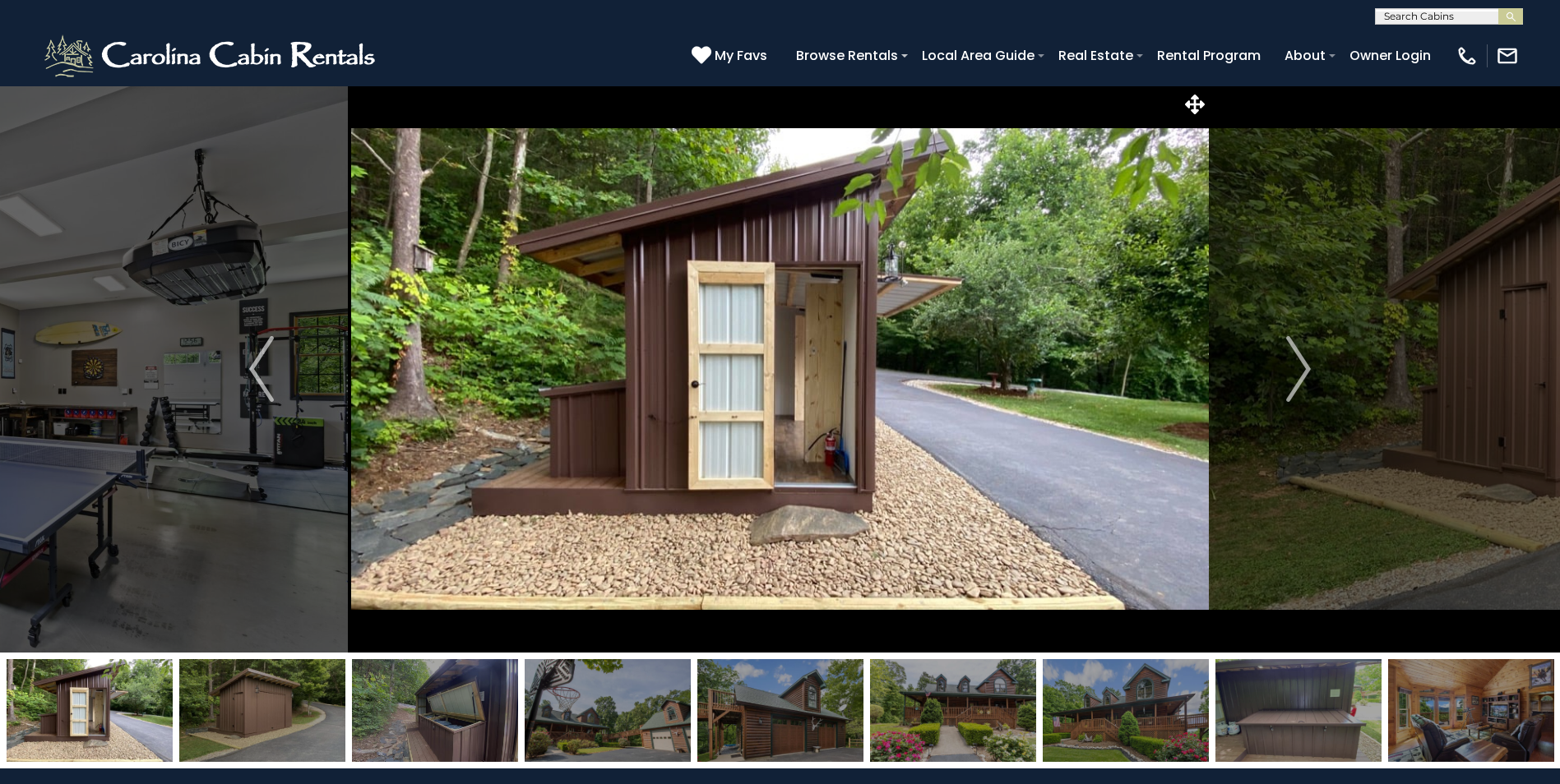
click at [734, 729] on img at bounding box center [780, 710] width 166 height 103
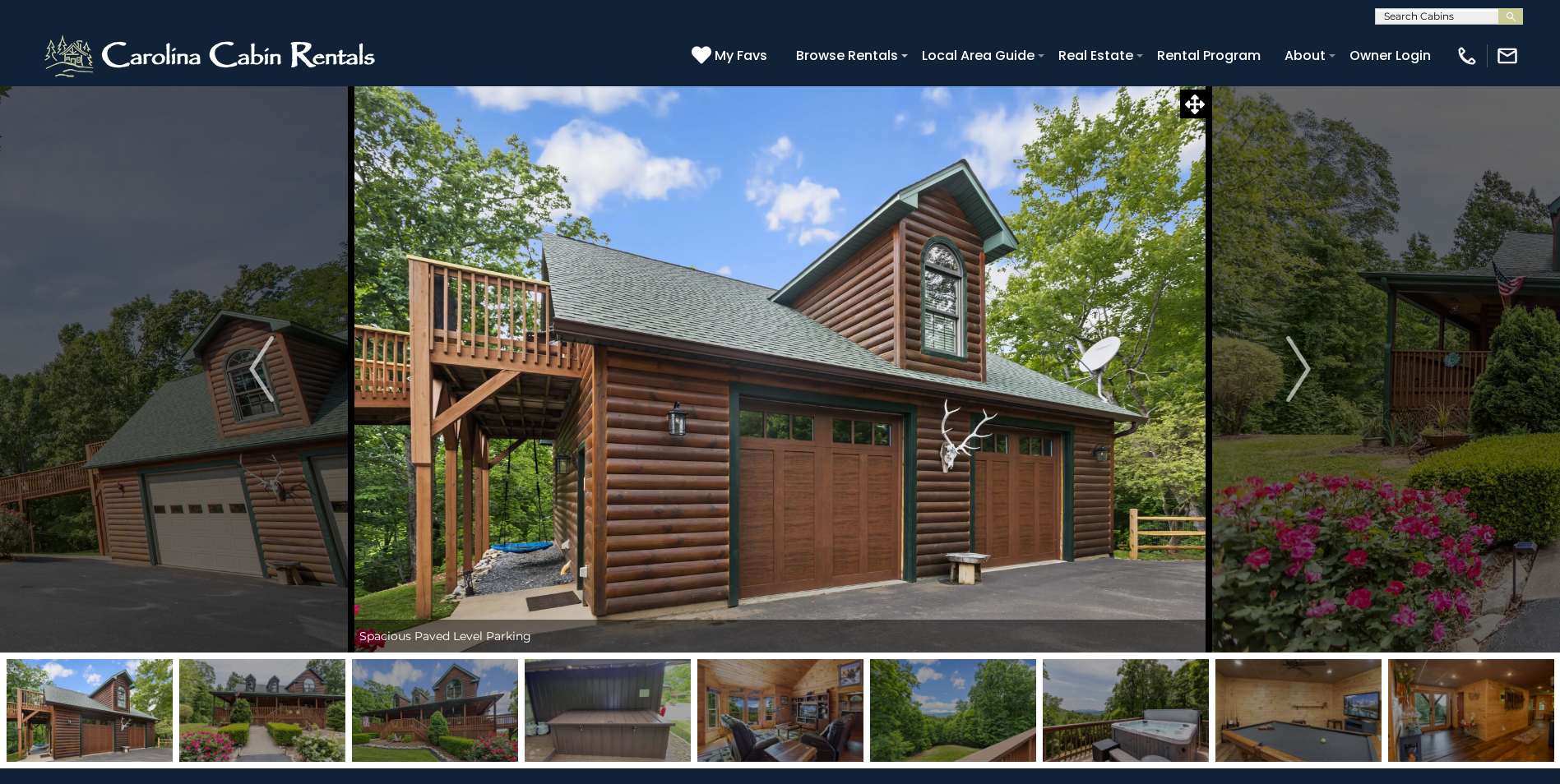
click at [734, 729] on img at bounding box center [780, 710] width 166 height 103
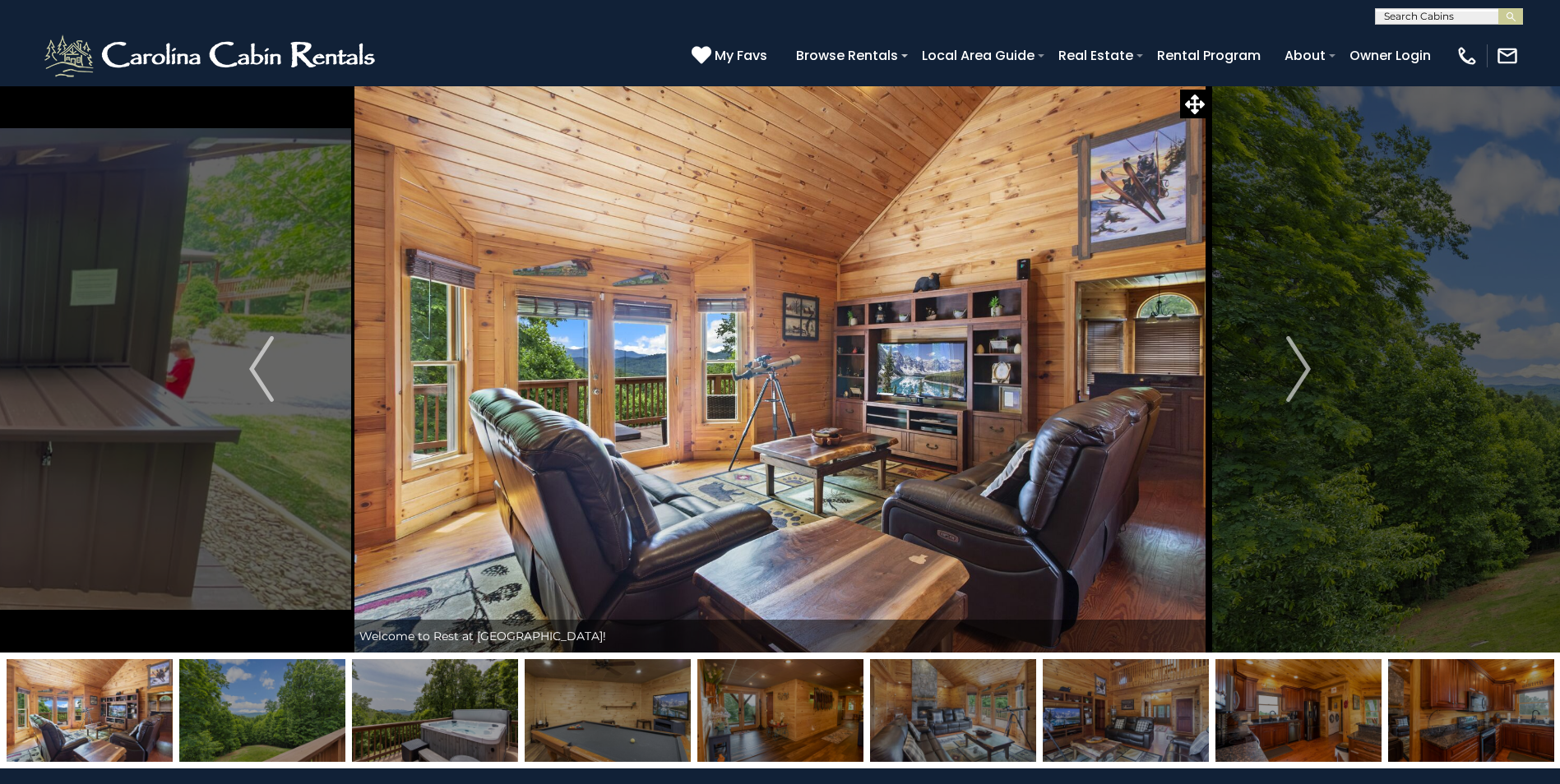
click at [734, 729] on img at bounding box center [780, 710] width 166 height 103
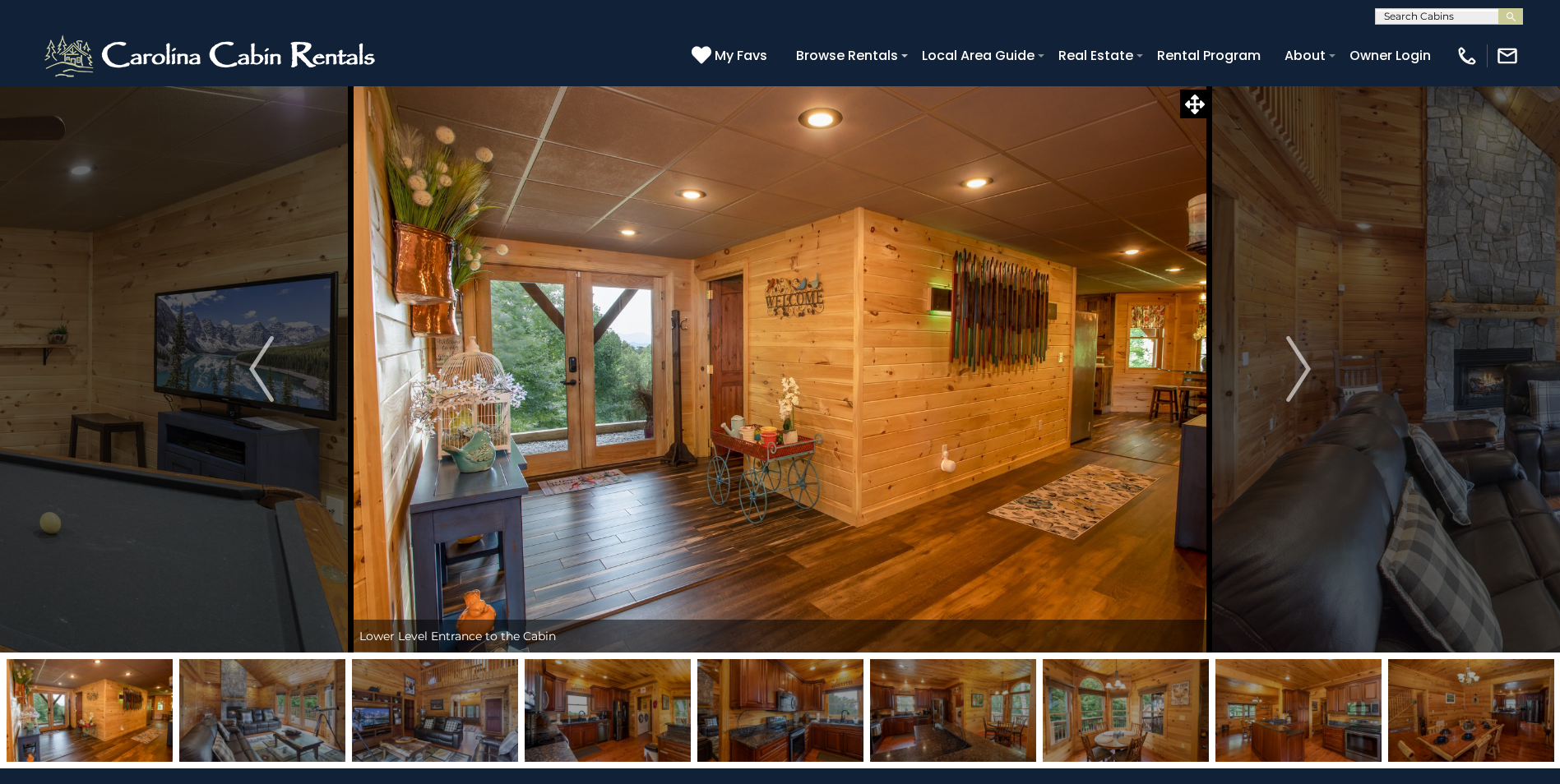
click at [734, 729] on img at bounding box center [780, 710] width 166 height 103
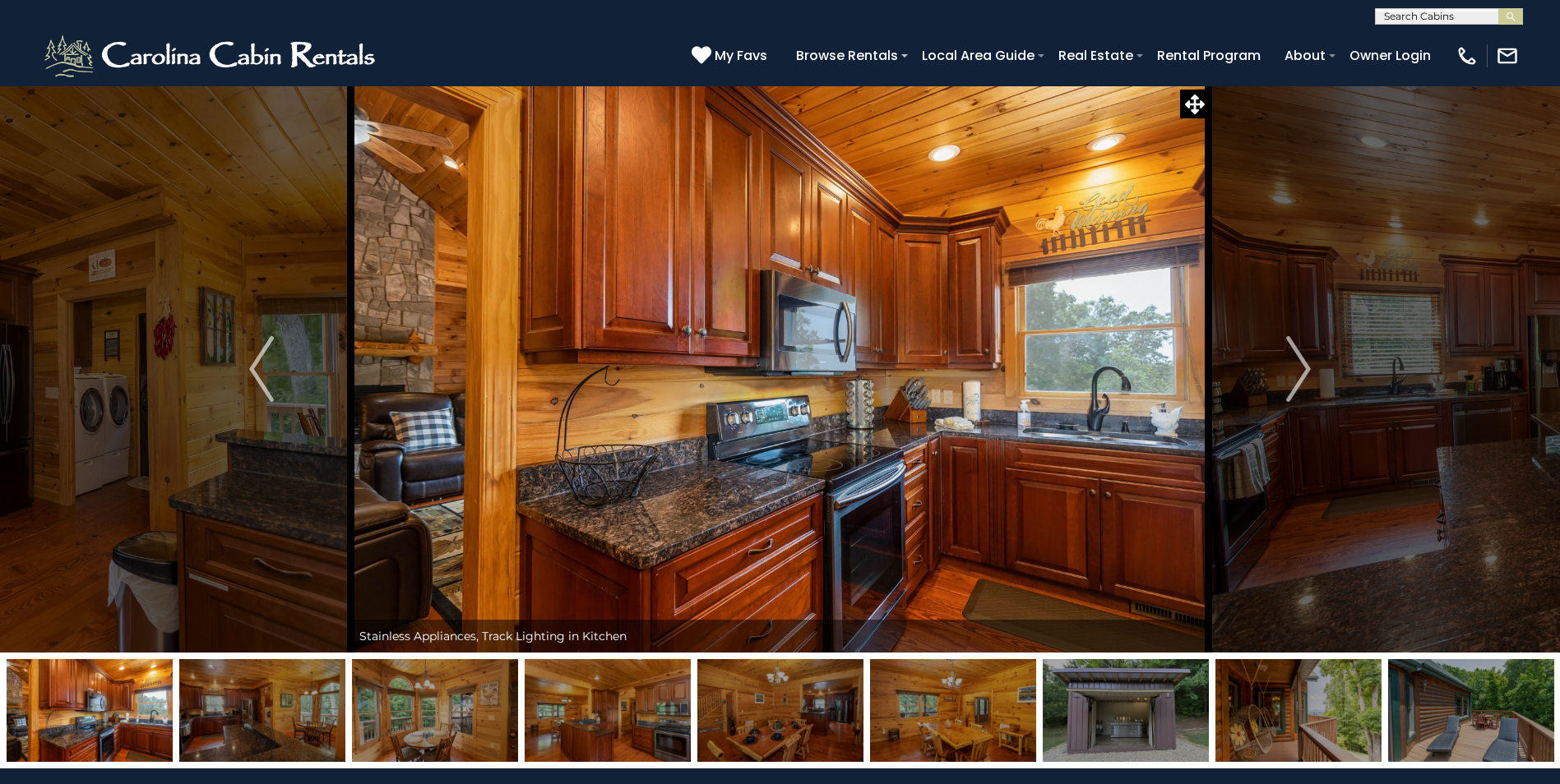
click at [917, 746] on img at bounding box center [952, 710] width 166 height 103
